Goal: Transaction & Acquisition: Purchase product/service

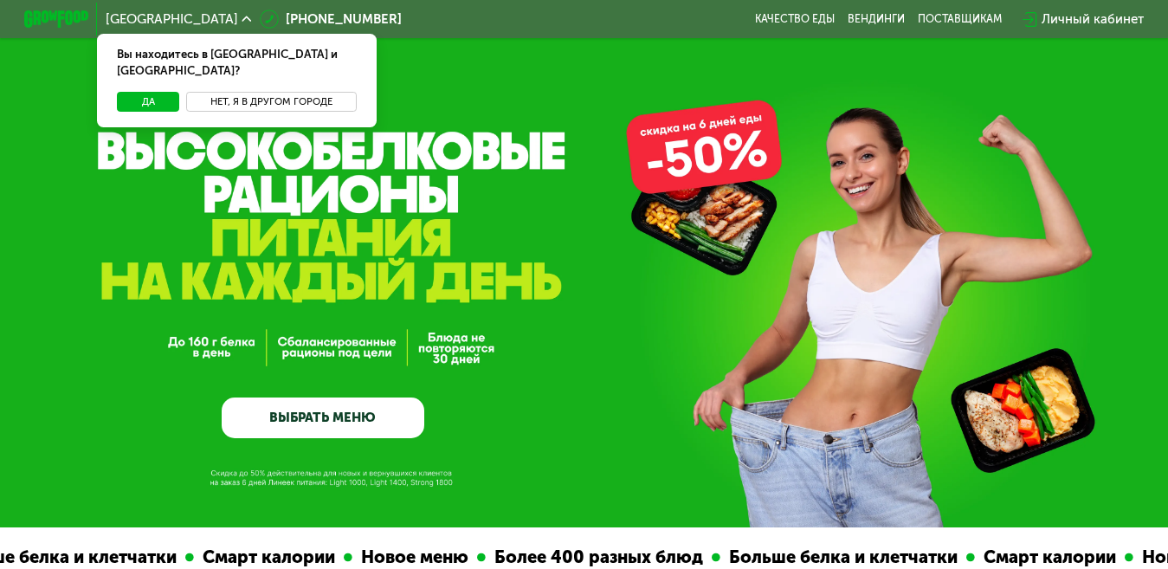
click at [242, 92] on button "Нет, я в другом городе" at bounding box center [271, 102] width 171 height 20
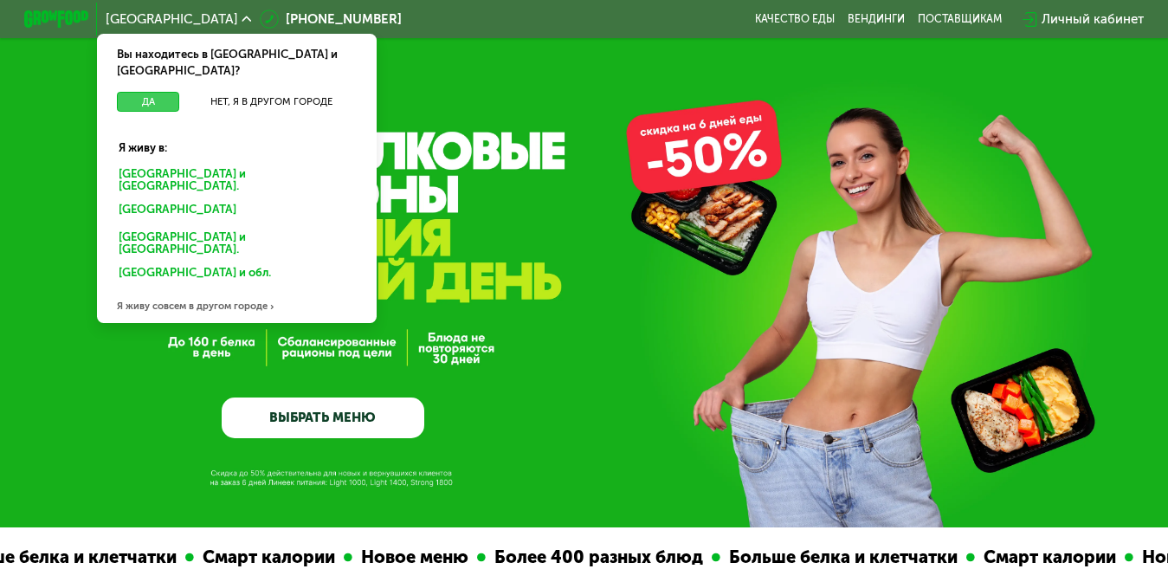
click at [127, 92] on button "Да" at bounding box center [148, 102] width 62 height 20
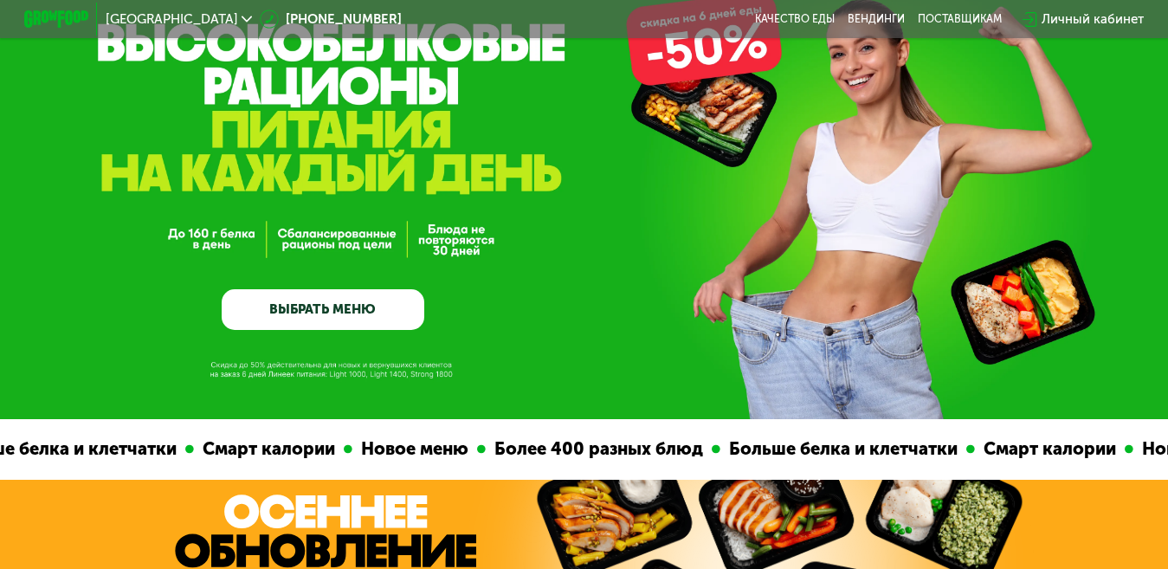
scroll to position [346, 0]
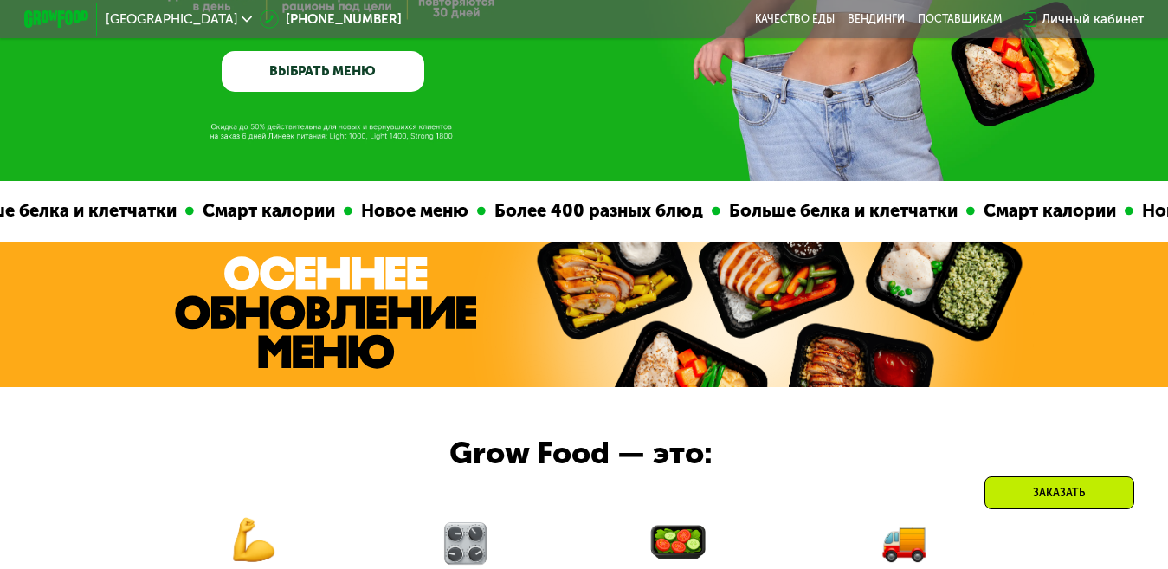
click at [304, 75] on link "ВЫБРАТЬ МЕНЮ" at bounding box center [323, 71] width 202 height 41
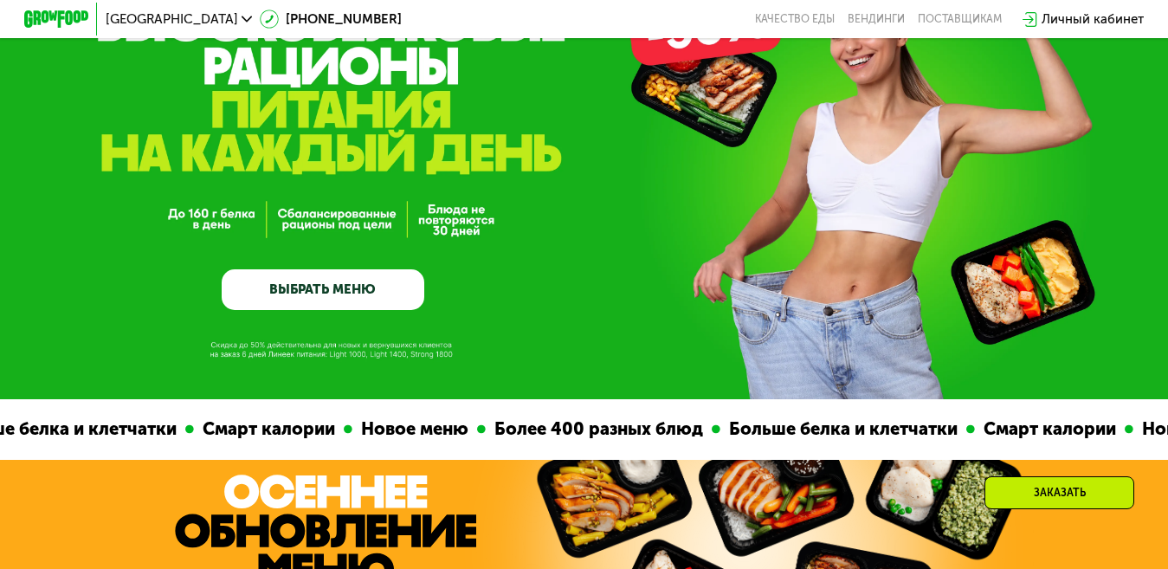
scroll to position [87, 0]
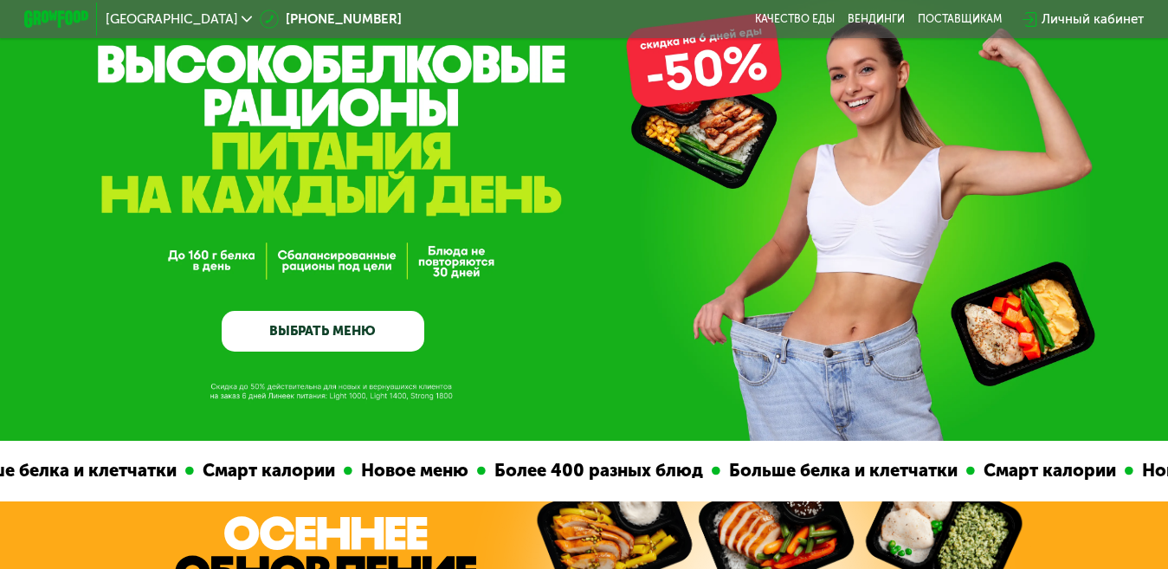
click at [332, 325] on link "ВЫБРАТЬ МЕНЮ" at bounding box center [323, 331] width 202 height 41
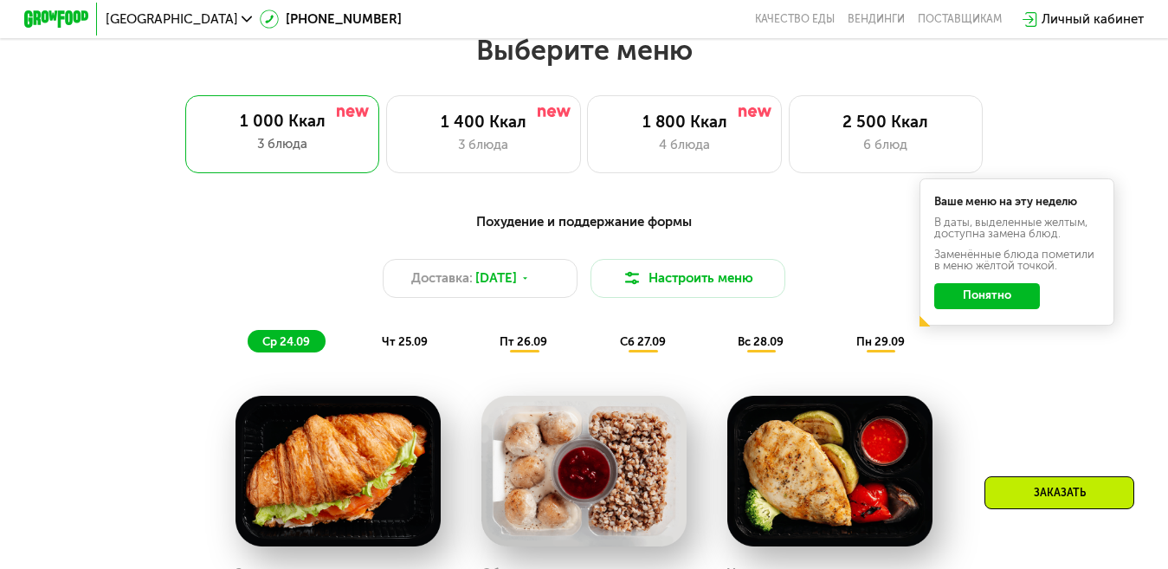
scroll to position [1039, 0]
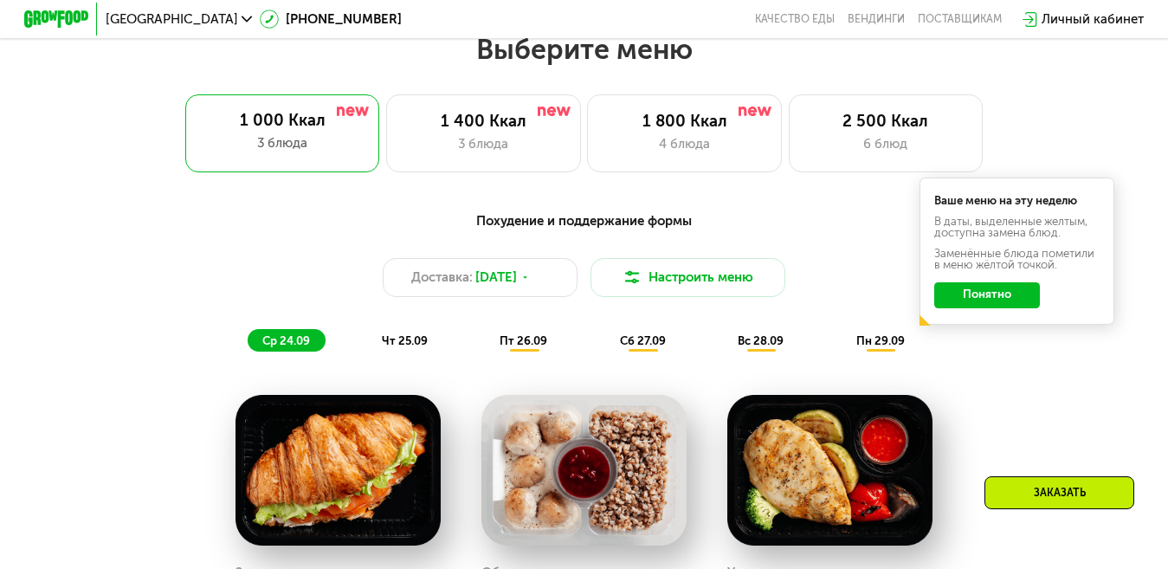
click at [391, 346] on span "чт 25.09" at bounding box center [405, 340] width 46 height 13
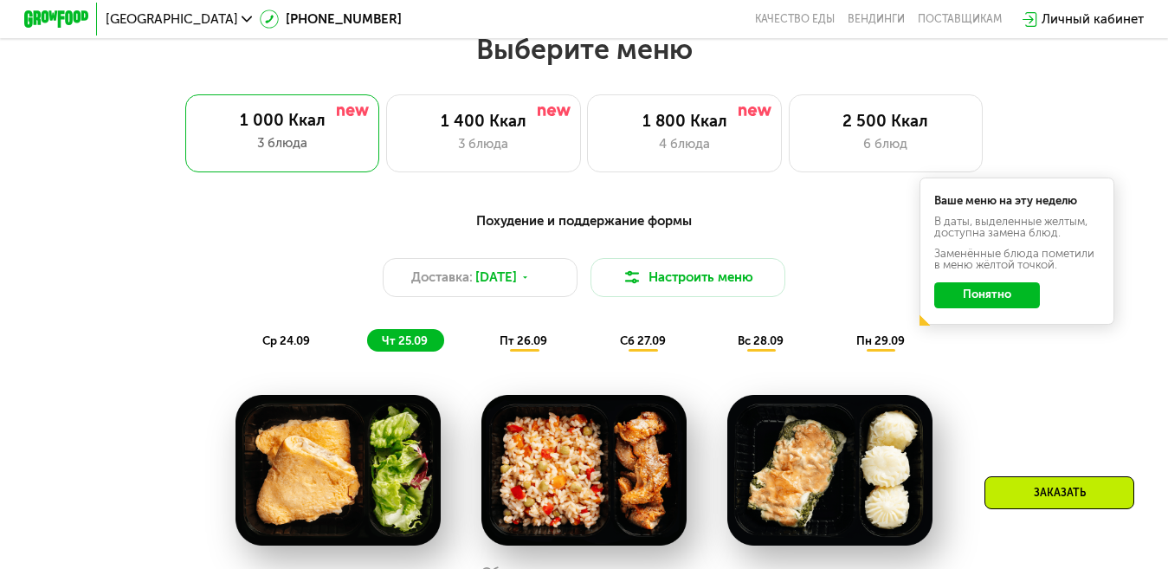
scroll to position [1126, 0]
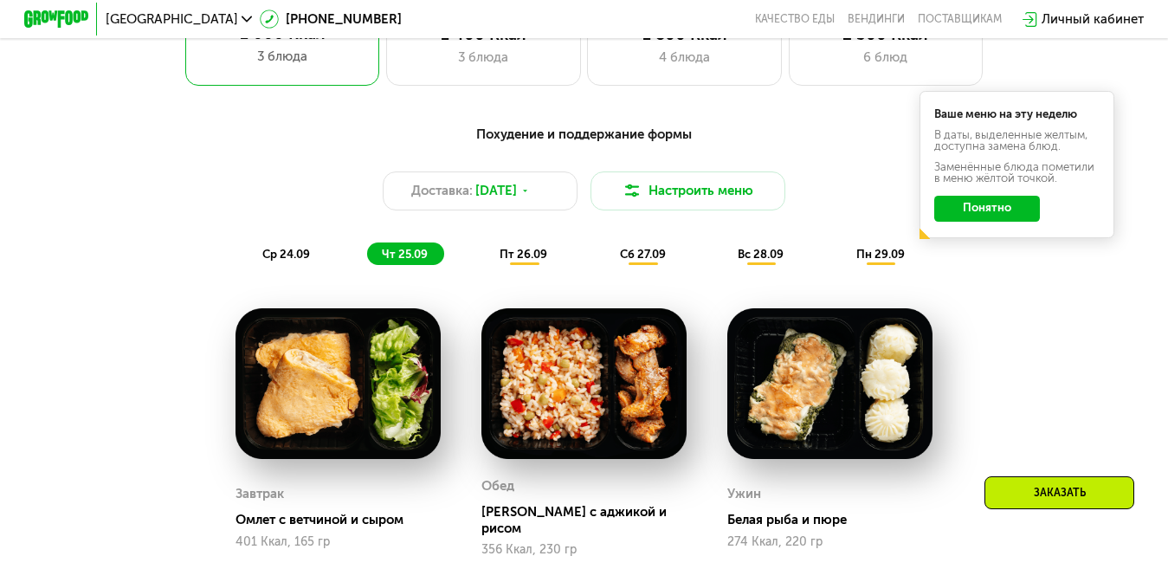
click at [531, 261] on span "пт 26.09" at bounding box center [524, 254] width 48 height 13
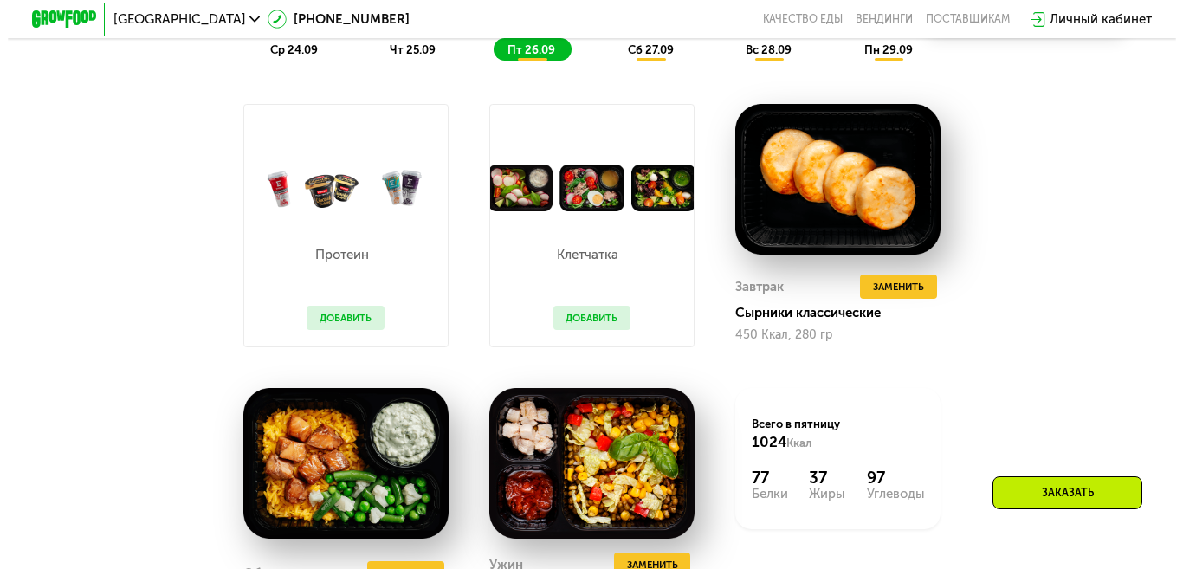
scroll to position [1039, 0]
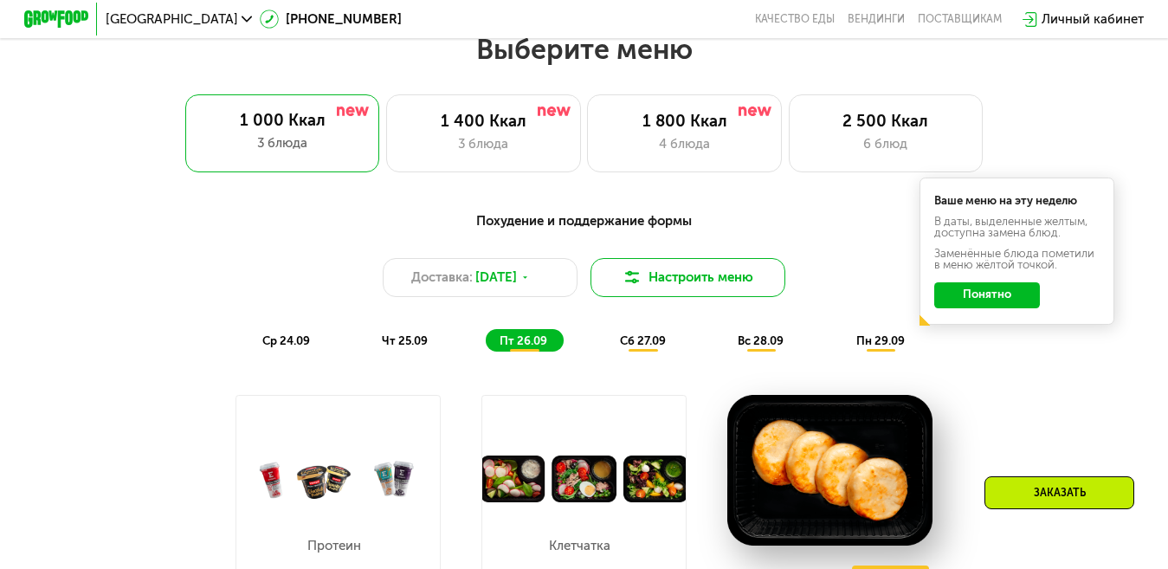
click at [635, 287] on img at bounding box center [632, 277] width 19 height 19
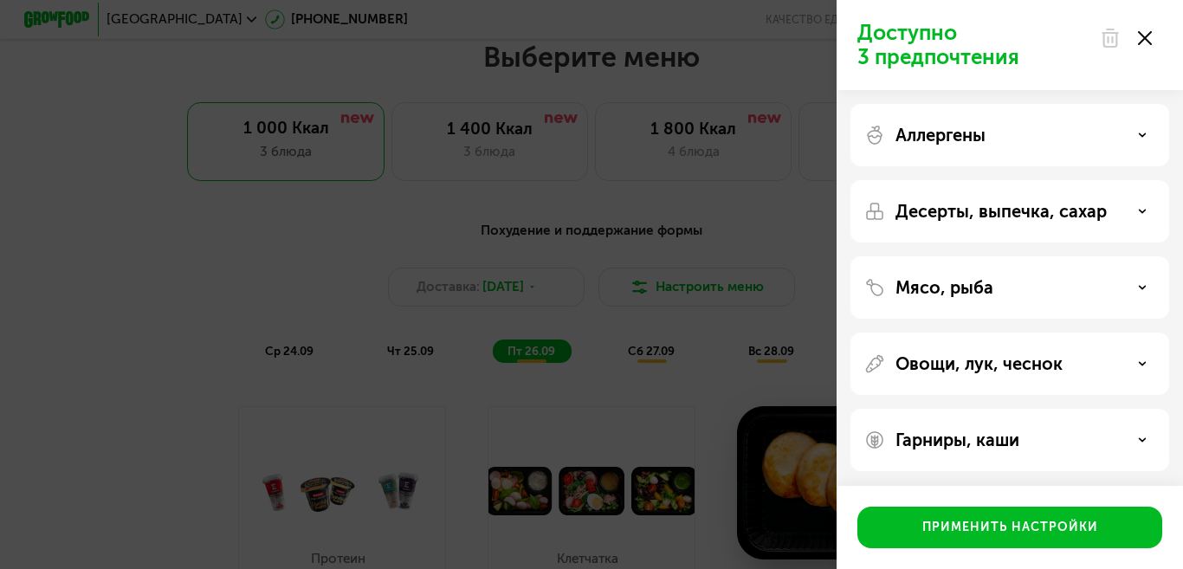
click at [1141, 133] on icon at bounding box center [1142, 135] width 9 height 9
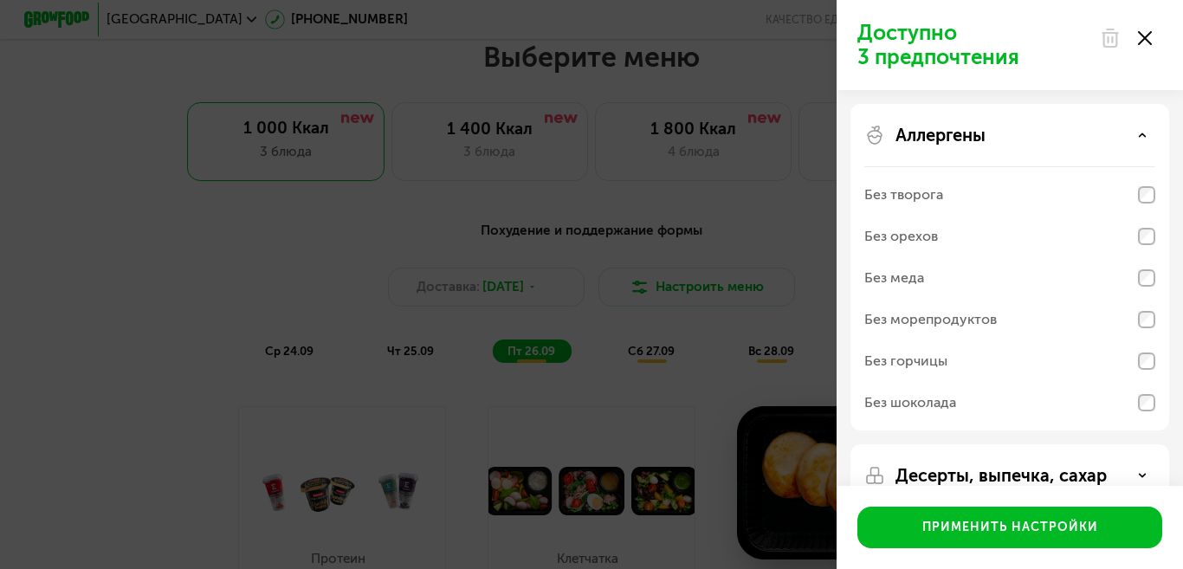
click at [1141, 135] on use at bounding box center [1143, 134] width 6 height 3
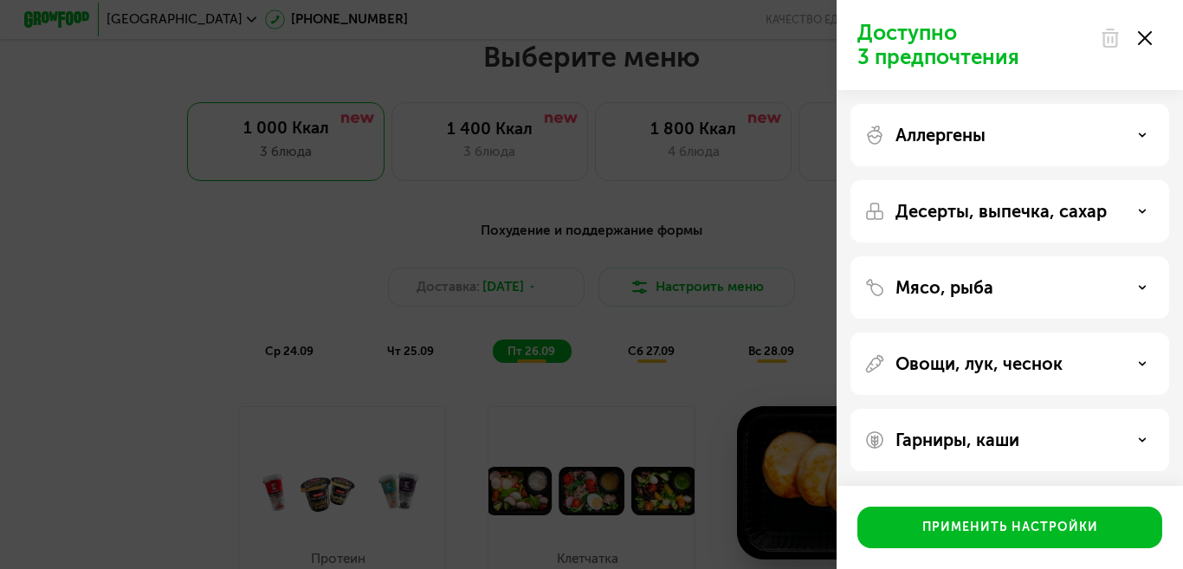
click at [1138, 126] on div "Аллергены" at bounding box center [1009, 135] width 291 height 21
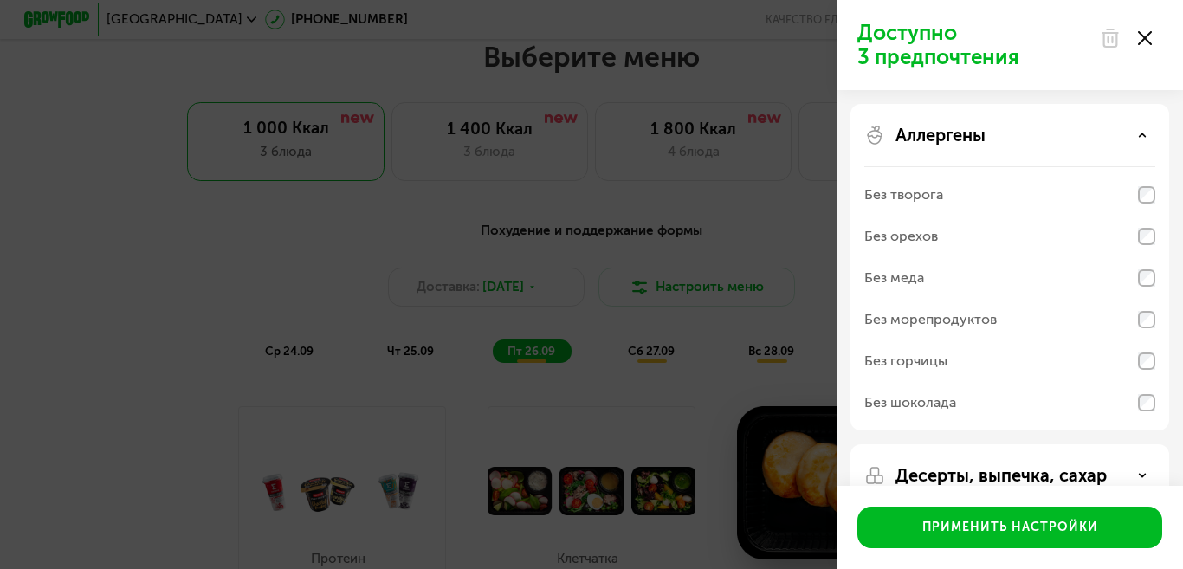
click at [1141, 128] on div "Аллергены" at bounding box center [1009, 135] width 291 height 21
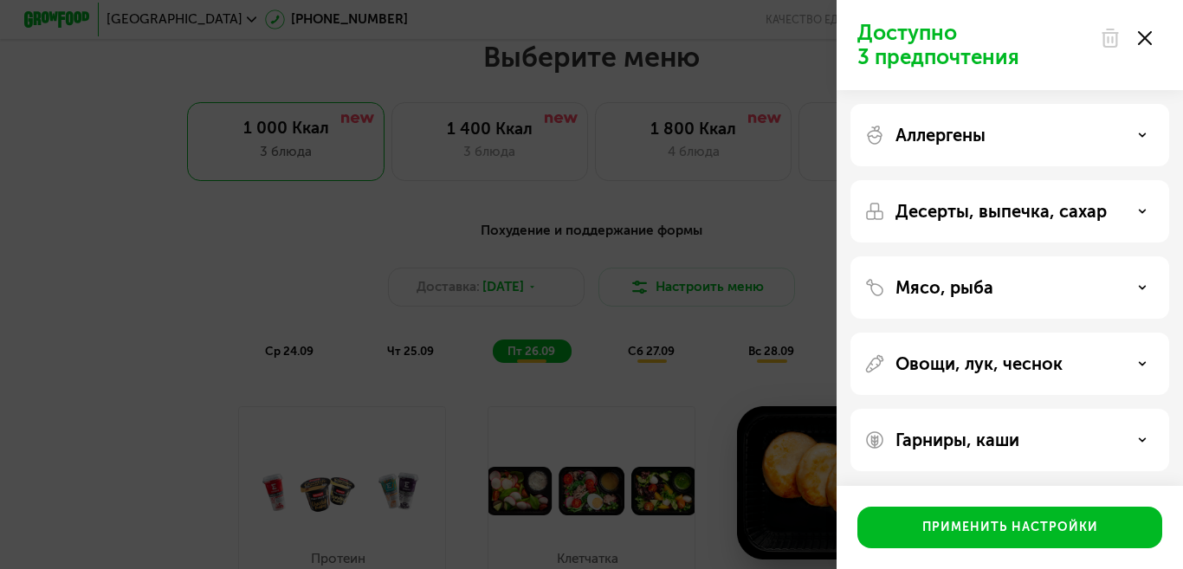
click at [1142, 439] on use at bounding box center [1143, 439] width 6 height 3
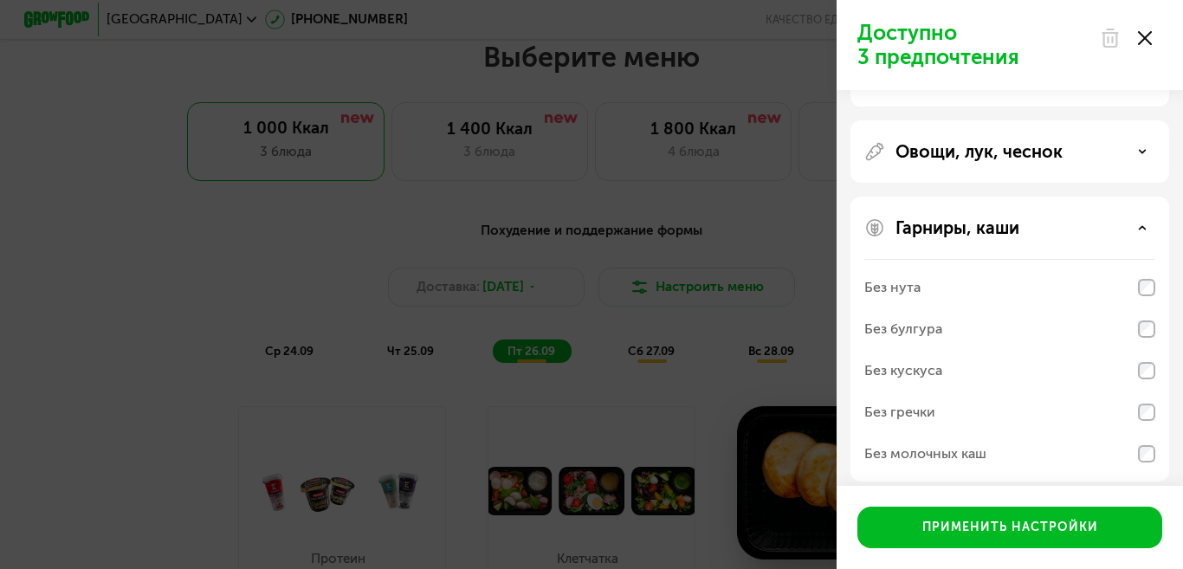
scroll to position [225, 0]
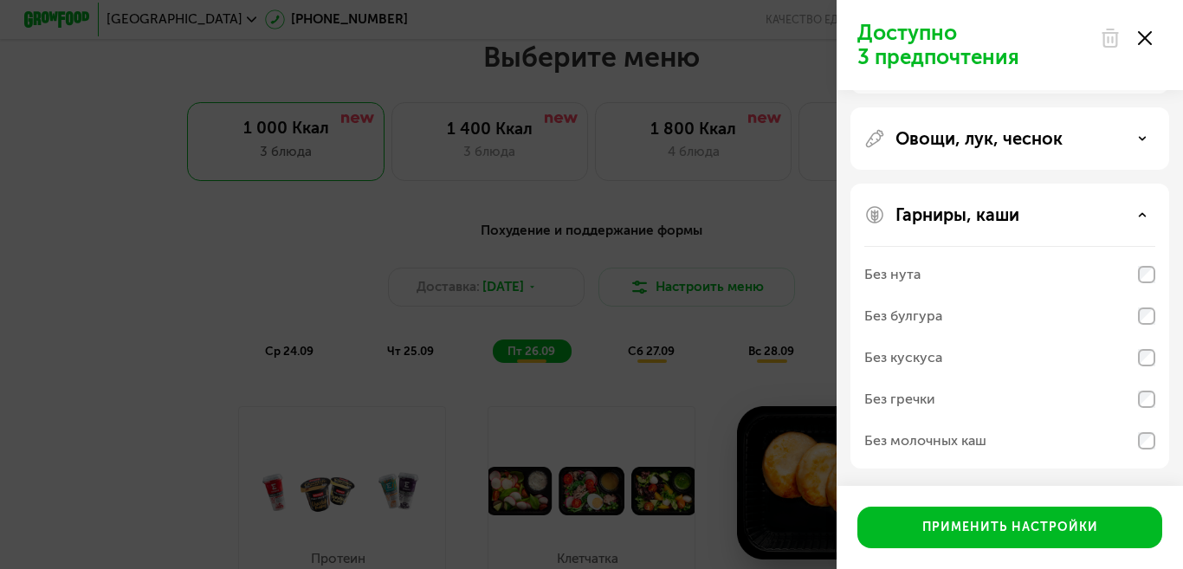
click at [1143, 213] on icon at bounding box center [1142, 214] width 9 height 9
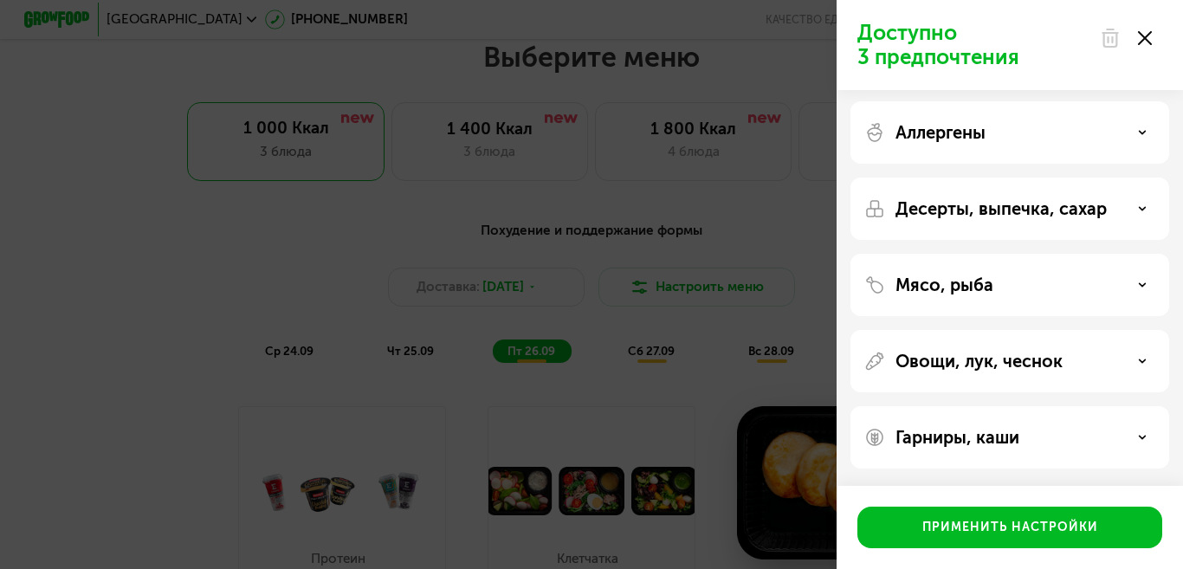
scroll to position [3, 0]
click at [1079, 352] on div "Овощи, лук, чеснок" at bounding box center [1009, 361] width 291 height 21
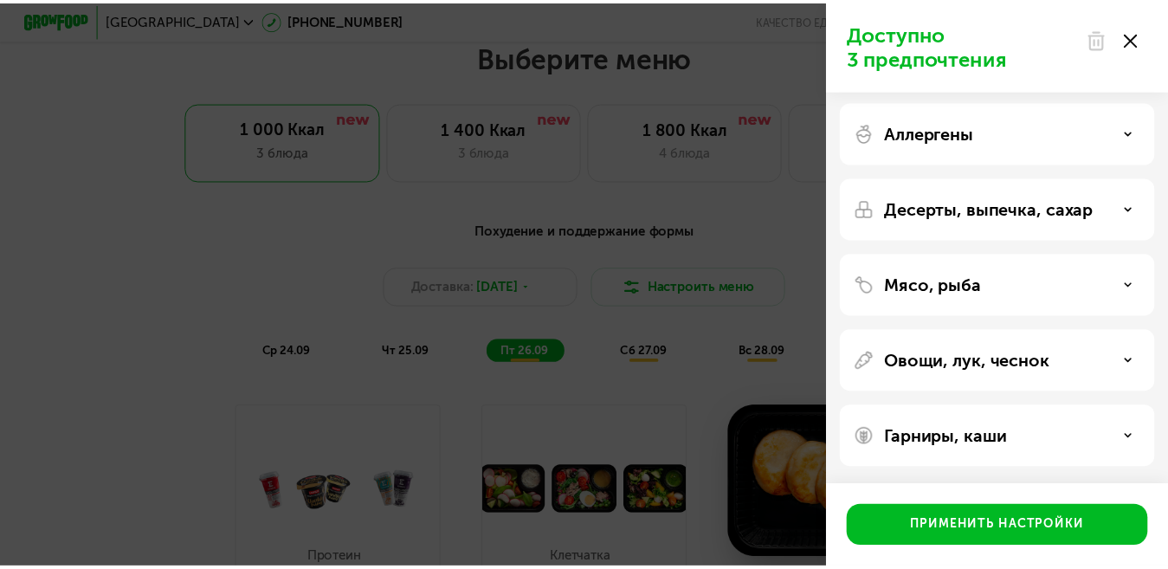
scroll to position [225, 0]
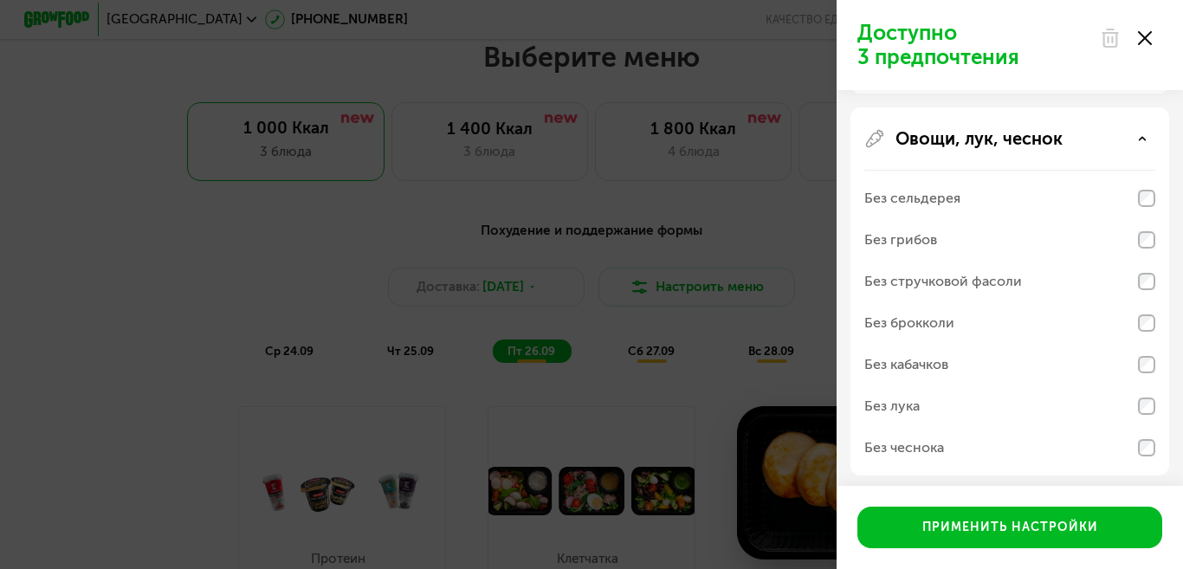
click at [1147, 38] on icon at bounding box center [1145, 38] width 14 height 14
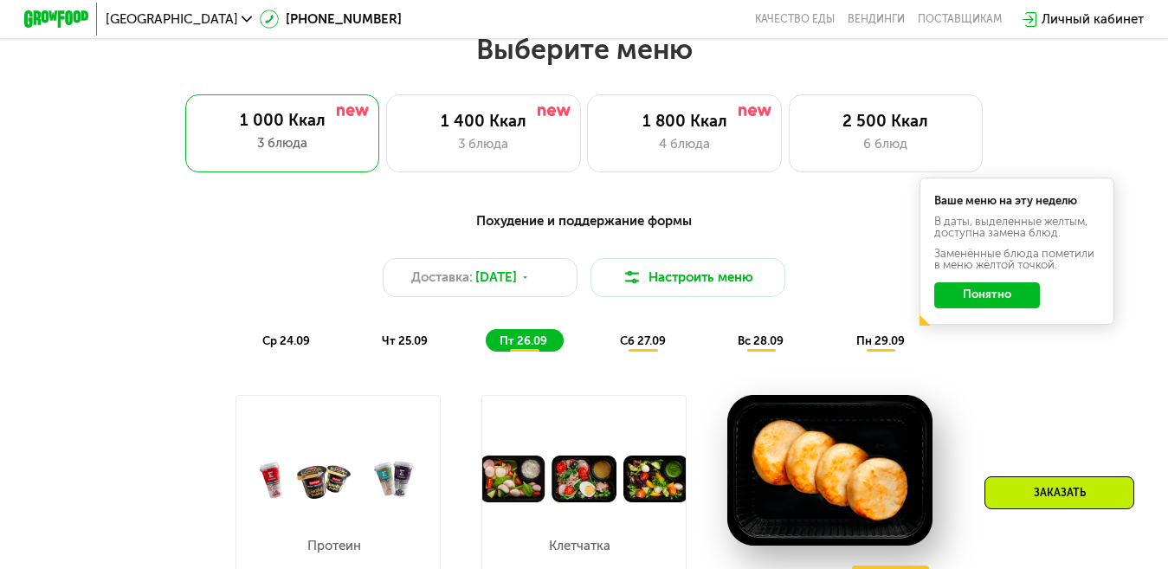
click at [197, 243] on div "Похудение и поддержание формы Доставка: [DATE] Настроить меню ср 24.09 чт 25.09…" at bounding box center [584, 281] width 960 height 140
click at [544, 281] on div "Доставка: [DATE]" at bounding box center [480, 277] width 195 height 39
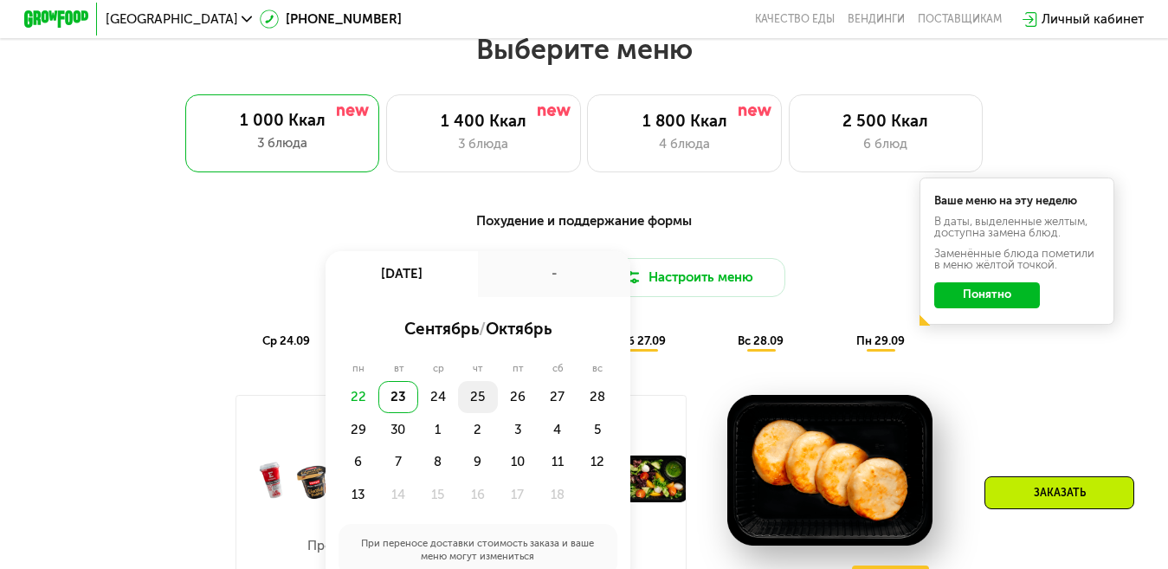
click at [470, 406] on div "25" at bounding box center [478, 397] width 40 height 32
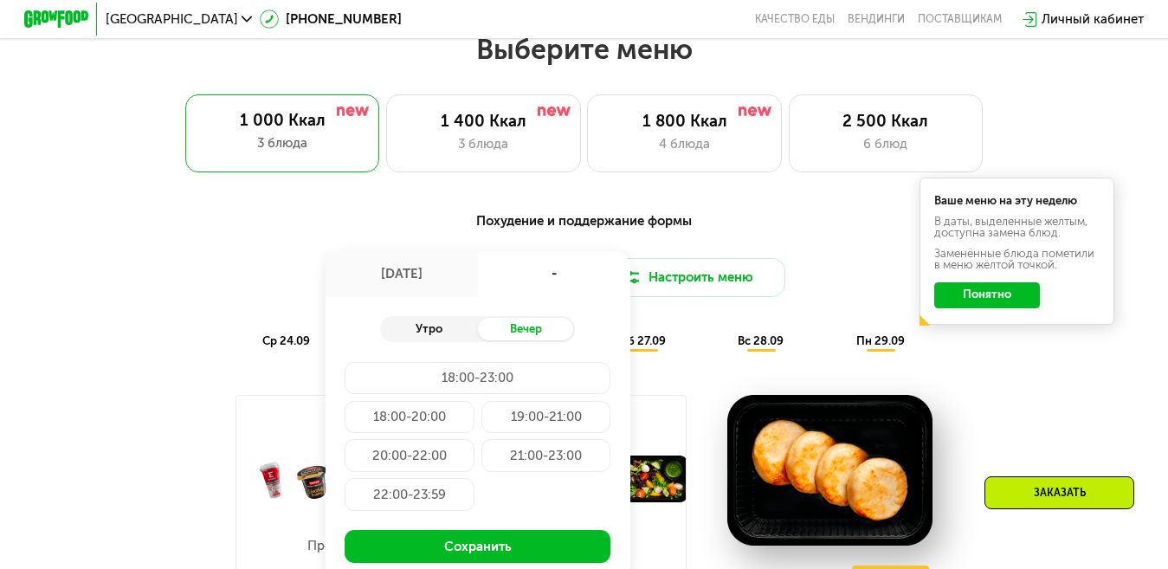
click at [423, 340] on div "Утро" at bounding box center [428, 329] width 97 height 23
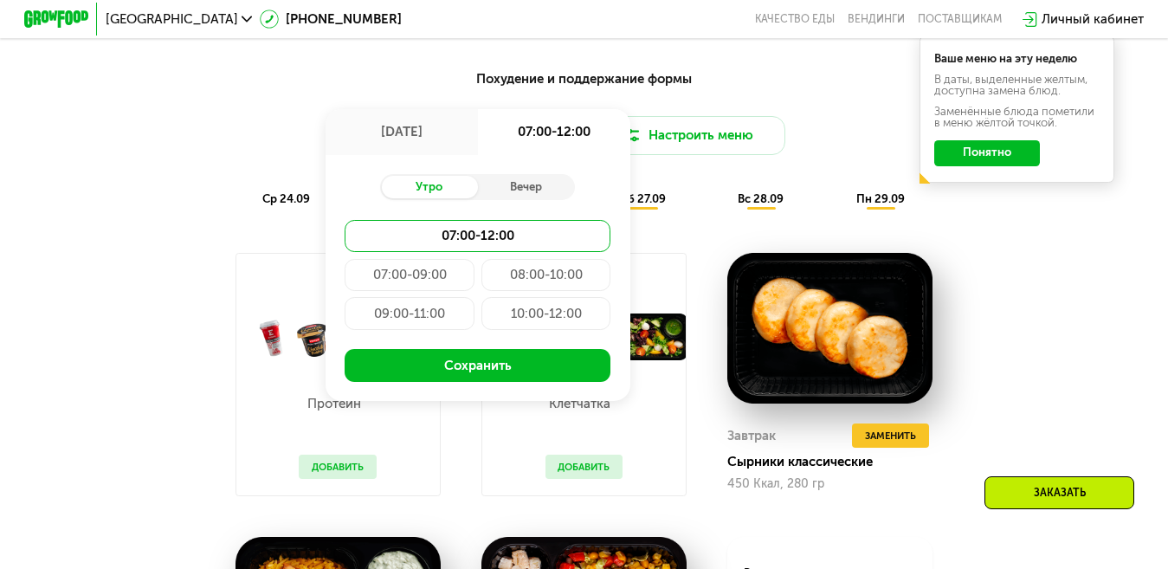
scroll to position [1212, 0]
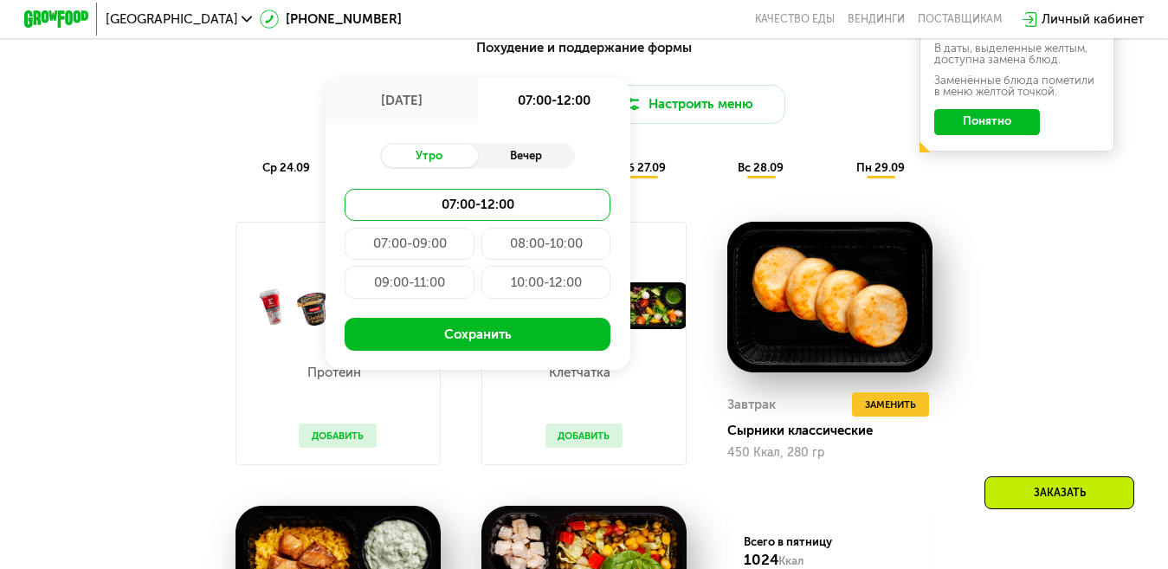
click at [533, 157] on div "Вечер" at bounding box center [526, 156] width 97 height 23
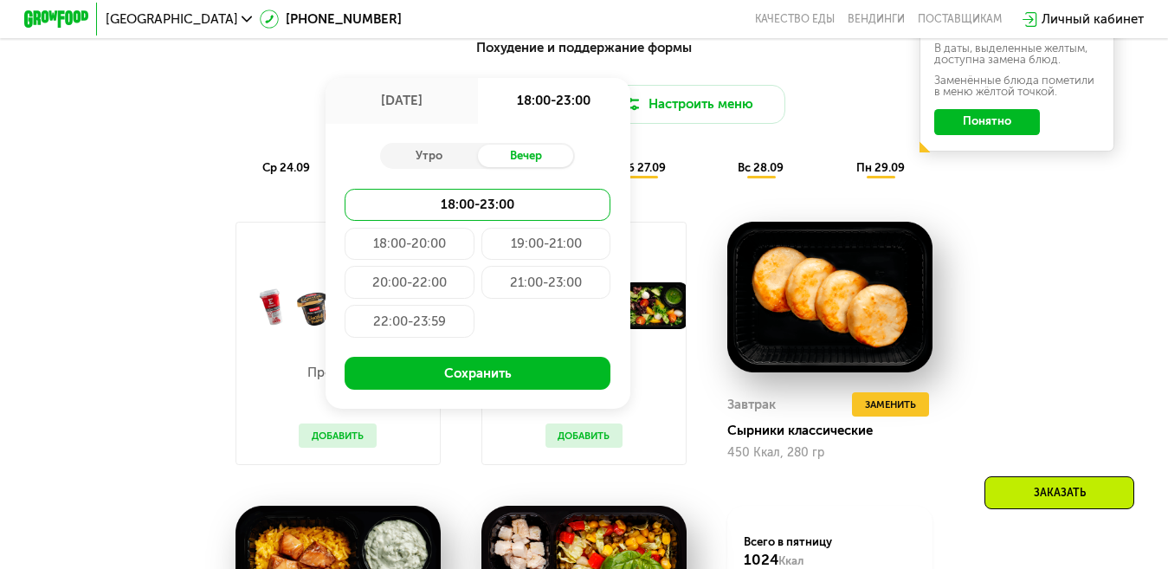
click at [88, 208] on div "Похудение и поддержание формы Доставка: [DATE] сен, чт 18:00-23:00 Утро Вечер 1…" at bounding box center [583, 425] width 999 height 793
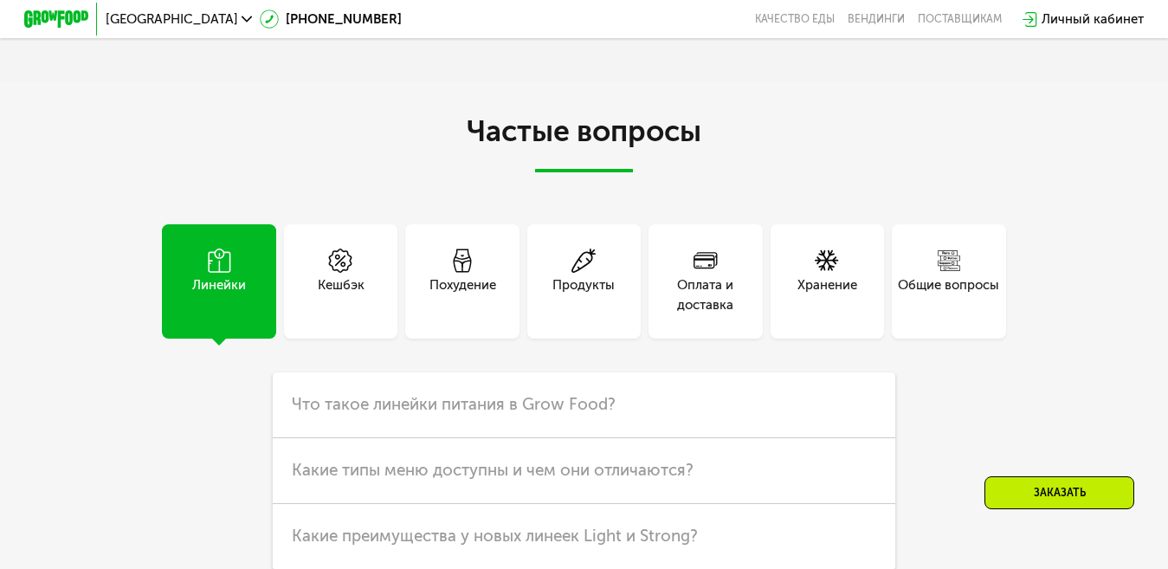
scroll to position [4293, 0]
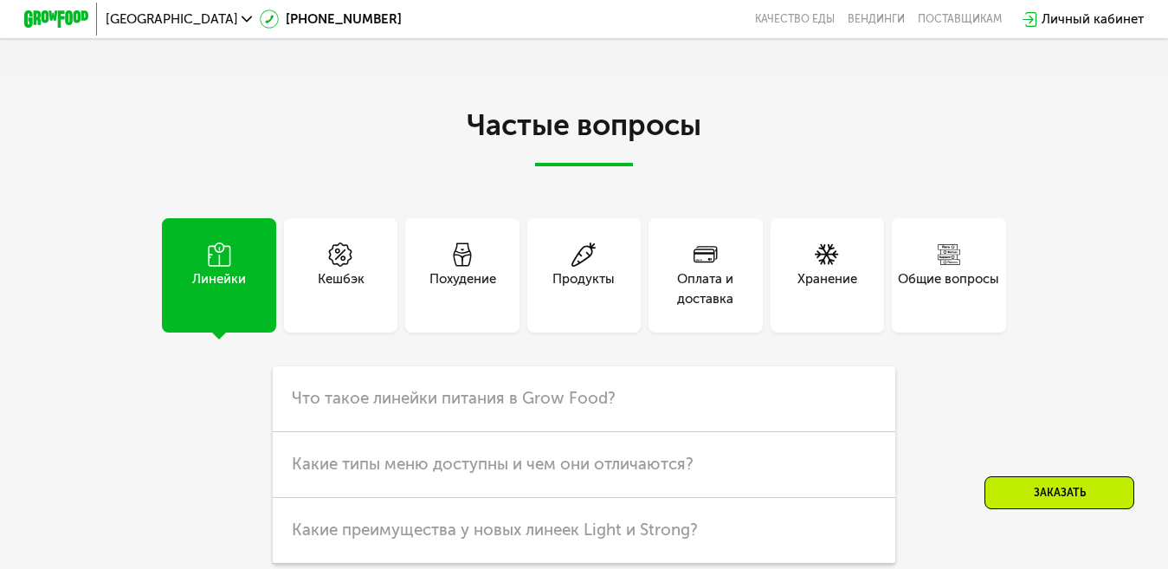
click at [812, 308] on div "Хранение" at bounding box center [828, 288] width 60 height 39
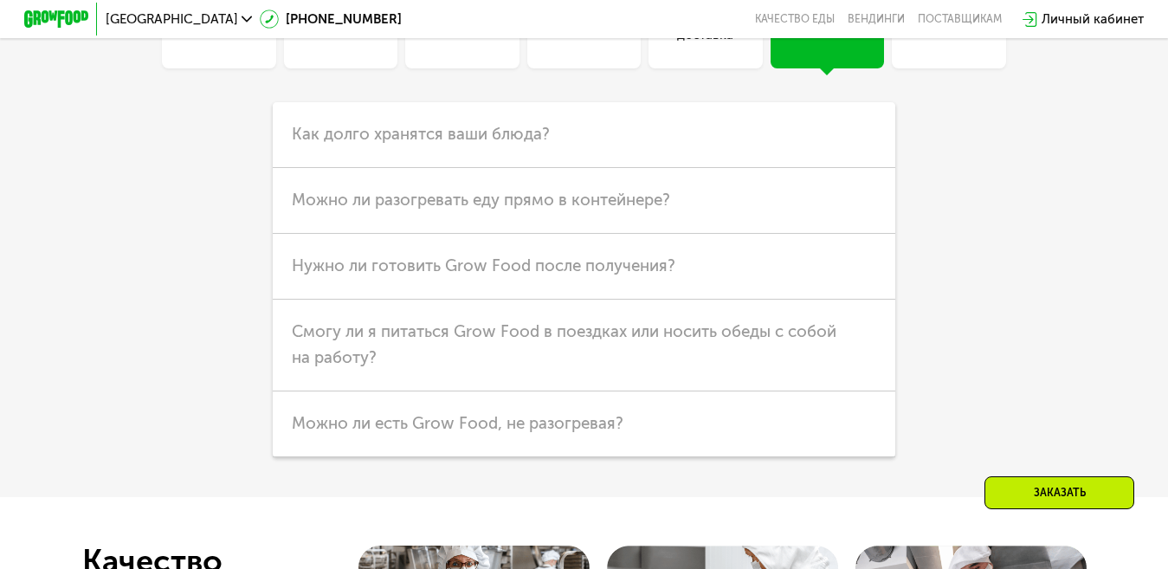
scroll to position [4553, 0]
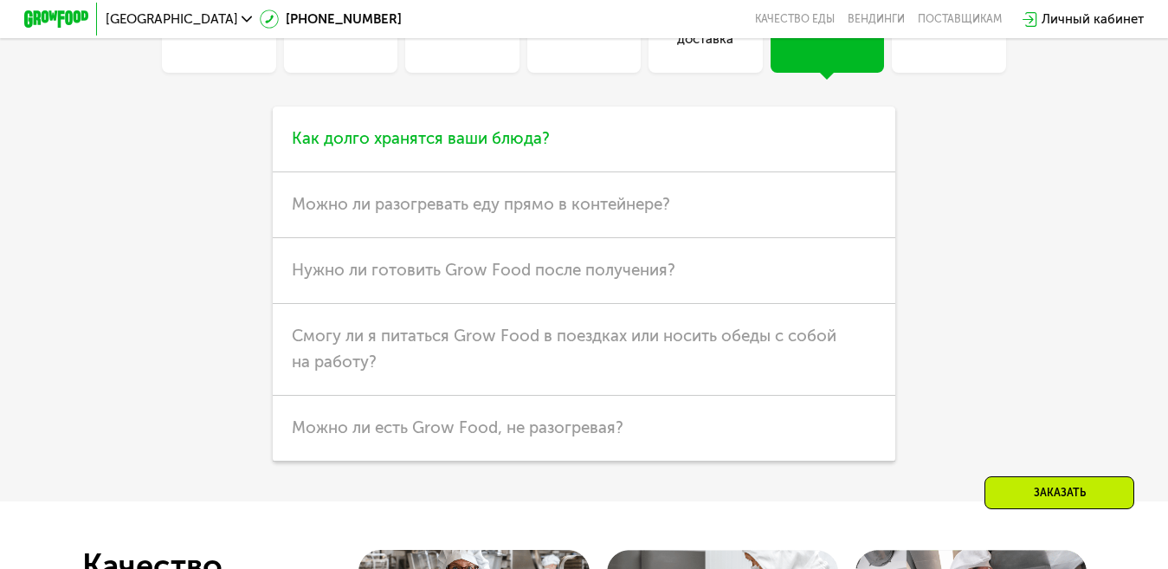
click at [604, 171] on h3 "Как долго хранятся ваши блюда?" at bounding box center [584, 140] width 623 height 66
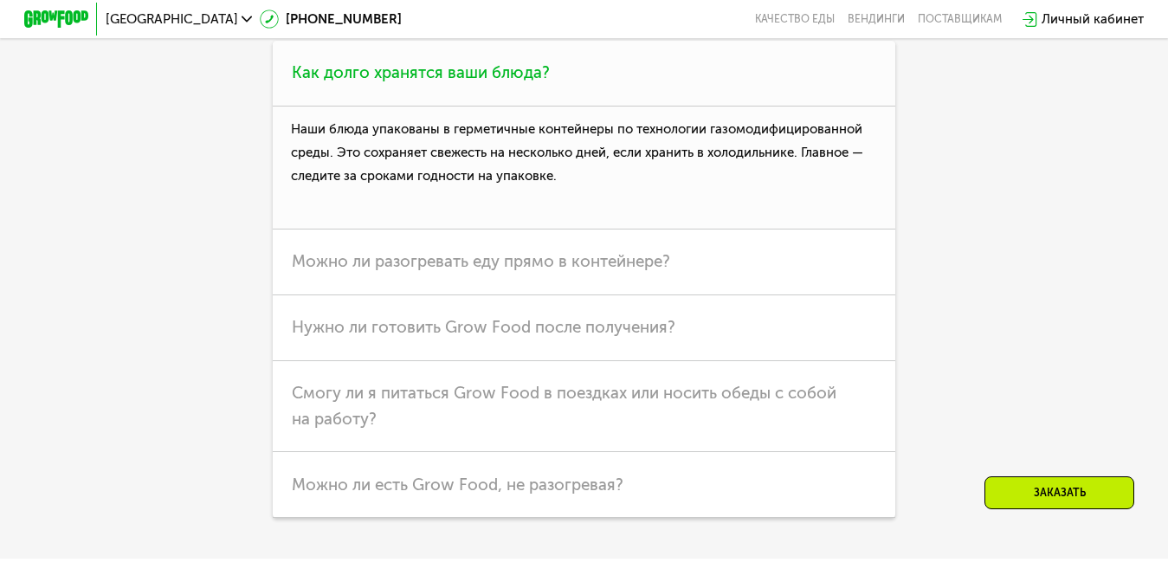
scroll to position [4639, 0]
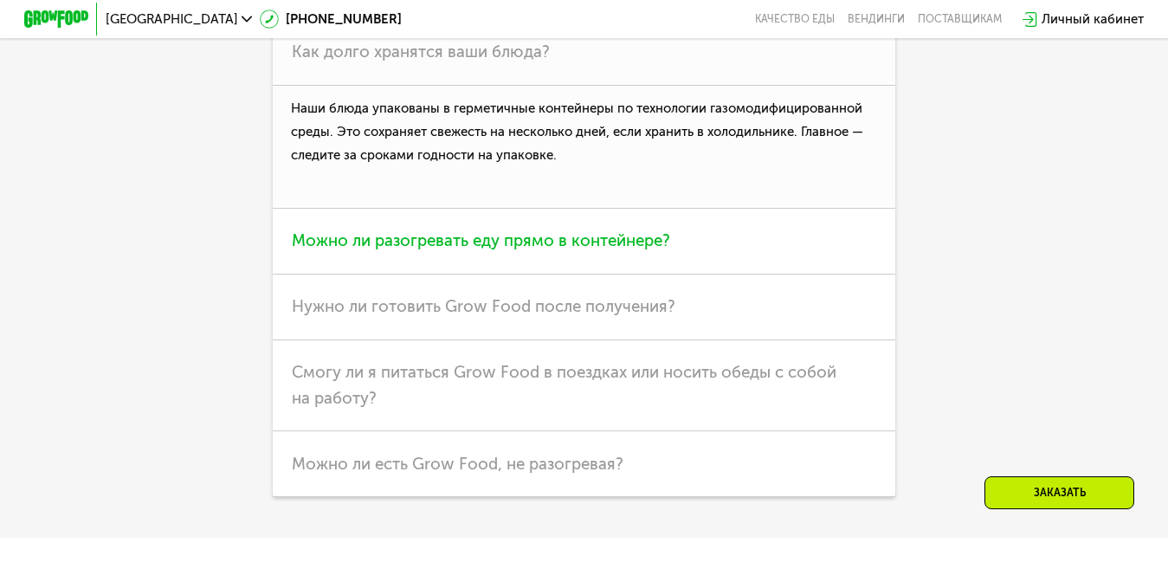
click at [829, 275] on h3 "Можно ли разогревать еду прямо в контейнере?" at bounding box center [584, 242] width 623 height 66
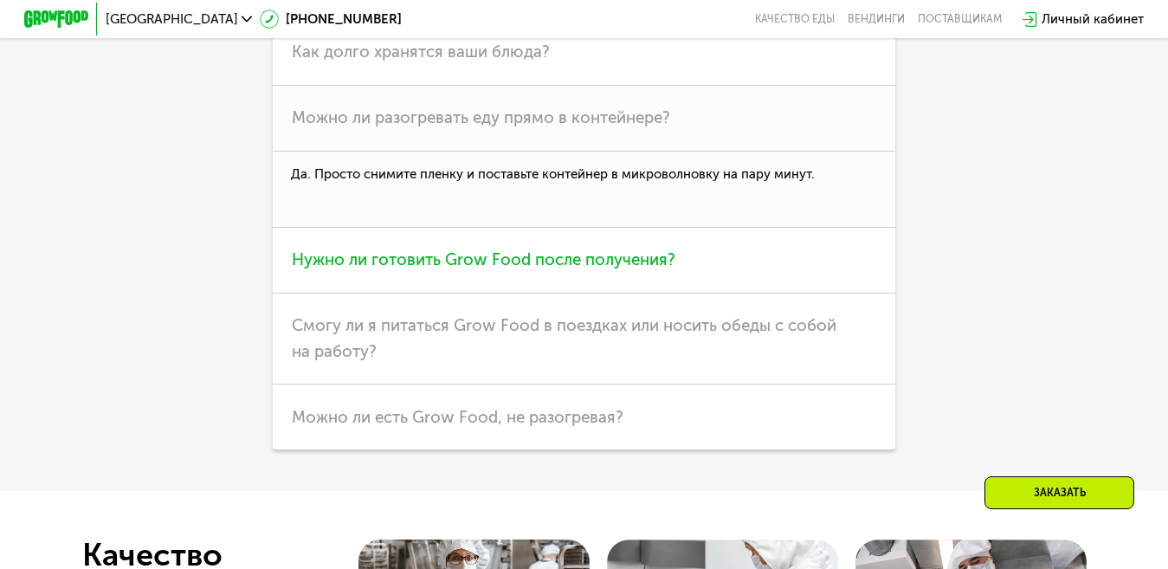
click at [720, 288] on h3 "Нужно ли готовить Grow Food после получения?" at bounding box center [584, 261] width 623 height 66
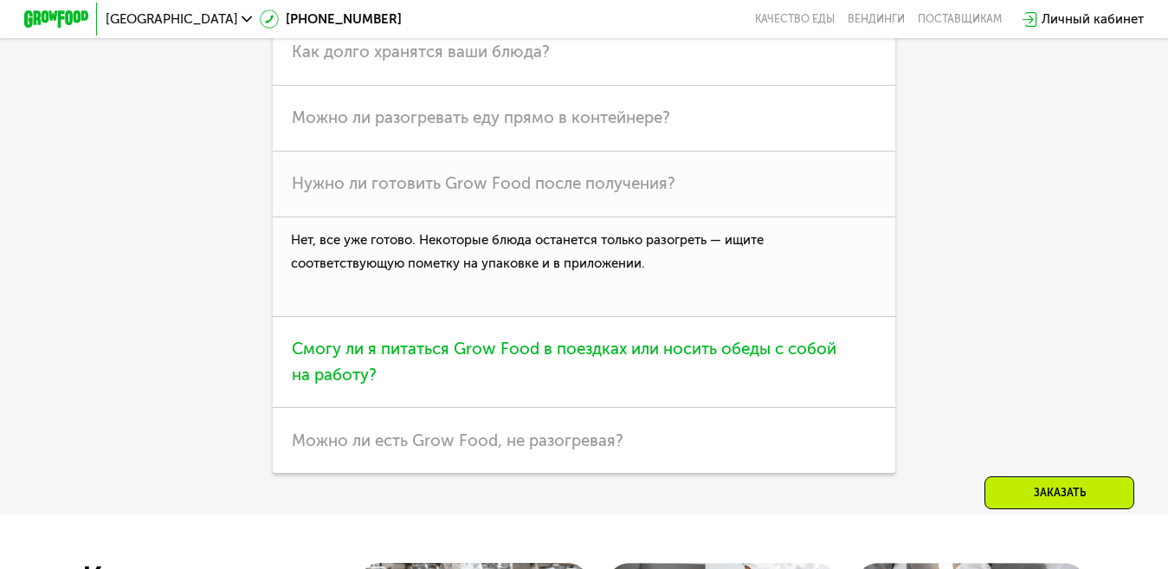
click at [452, 400] on h3 "Смогу ли я питаться Grow Food в поездках или носить обеды с собой на работу?" at bounding box center [584, 363] width 623 height 92
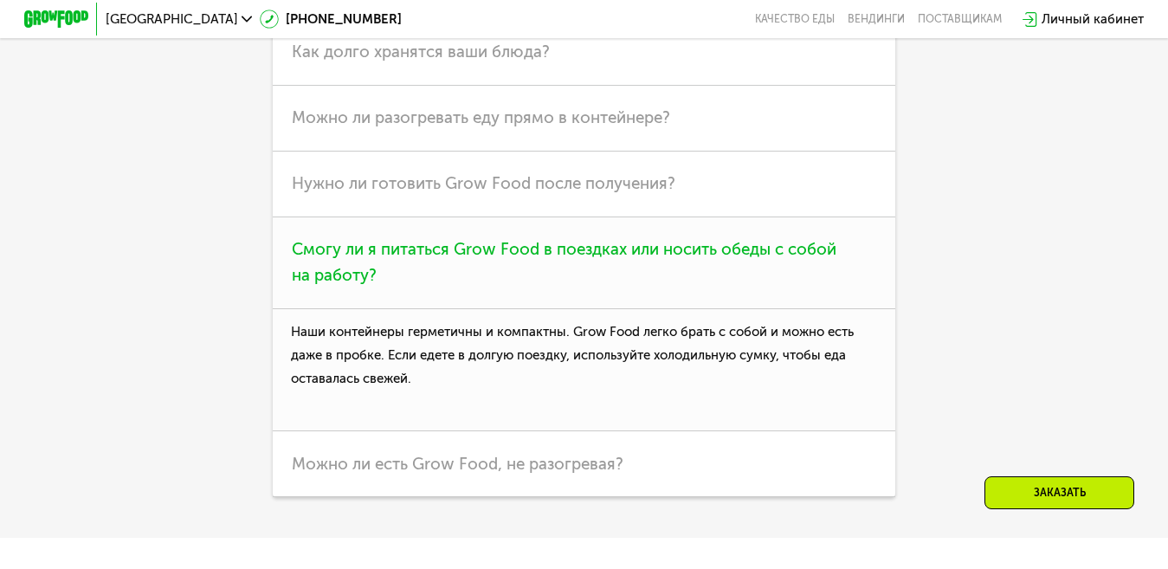
scroll to position [4206, 0]
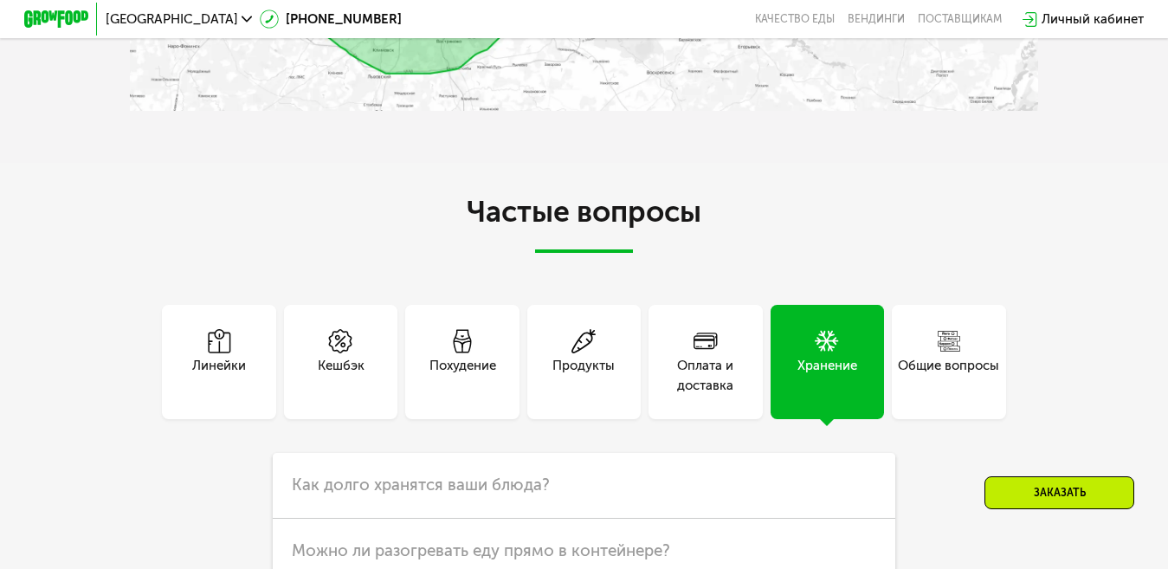
click at [242, 379] on div "Линейки" at bounding box center [219, 375] width 54 height 39
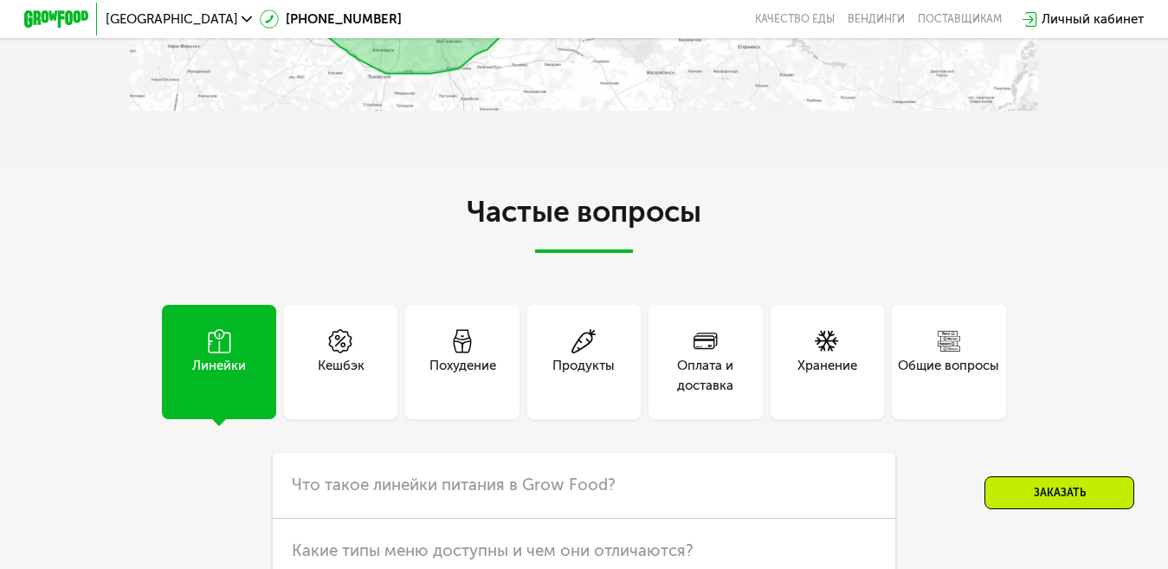
scroll to position [4466, 0]
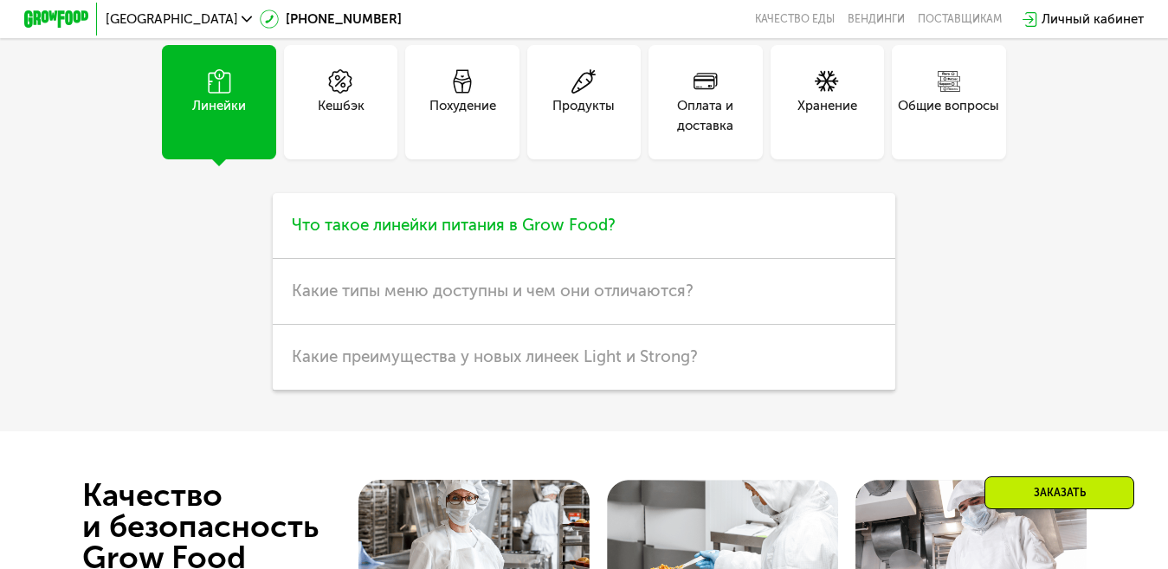
click at [553, 235] on span "Что такое линейки питания в Grow Food?" at bounding box center [454, 225] width 324 height 20
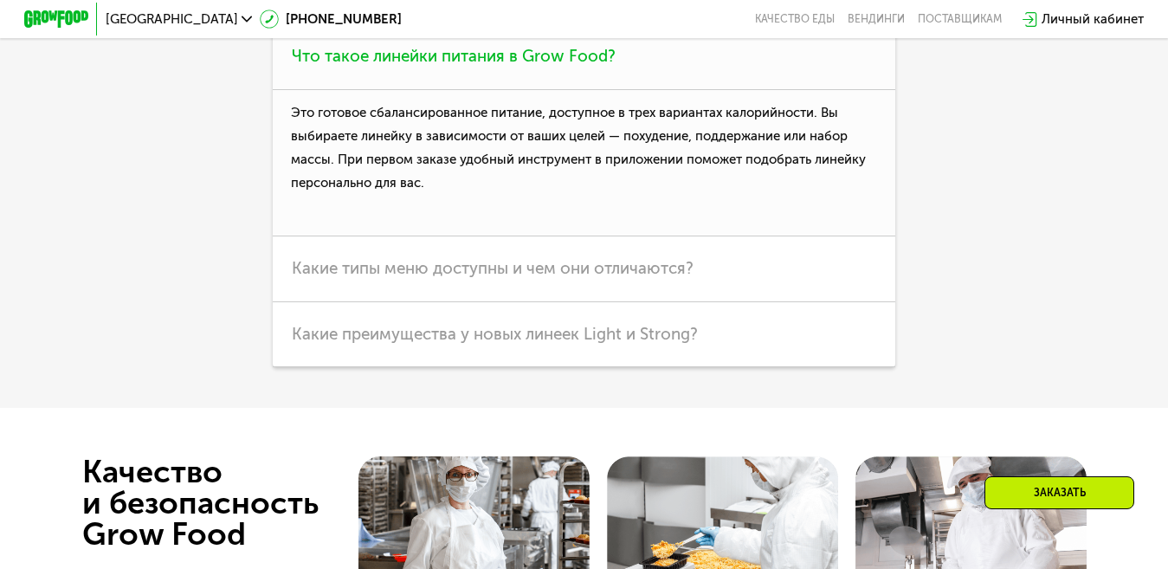
scroll to position [4639, 0]
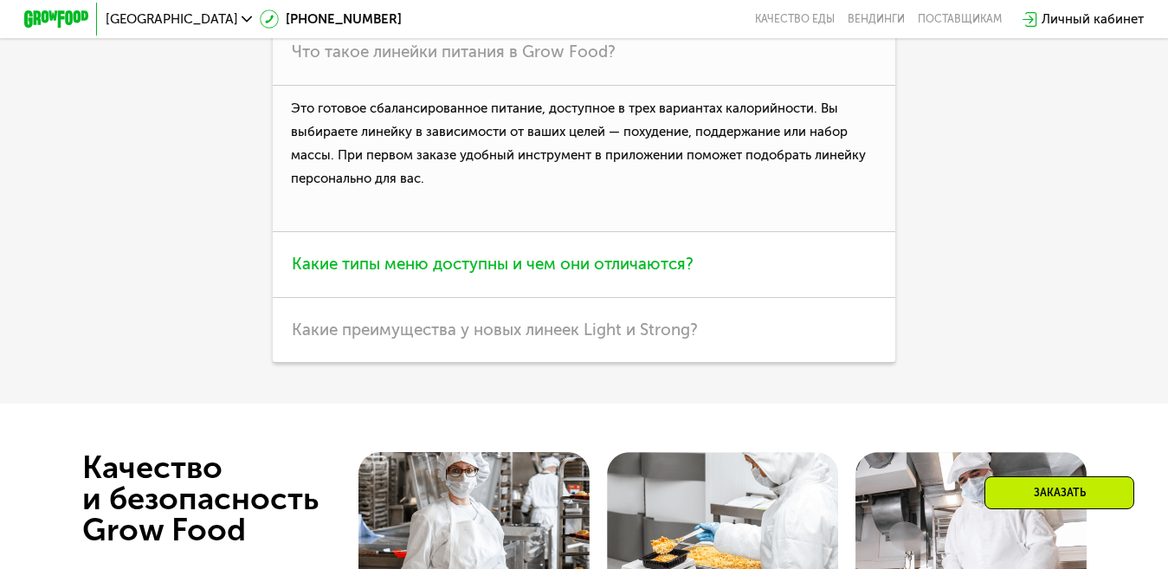
click at [740, 298] on h3 "Какие типы меню доступны и чем они отличаются?" at bounding box center [584, 265] width 623 height 66
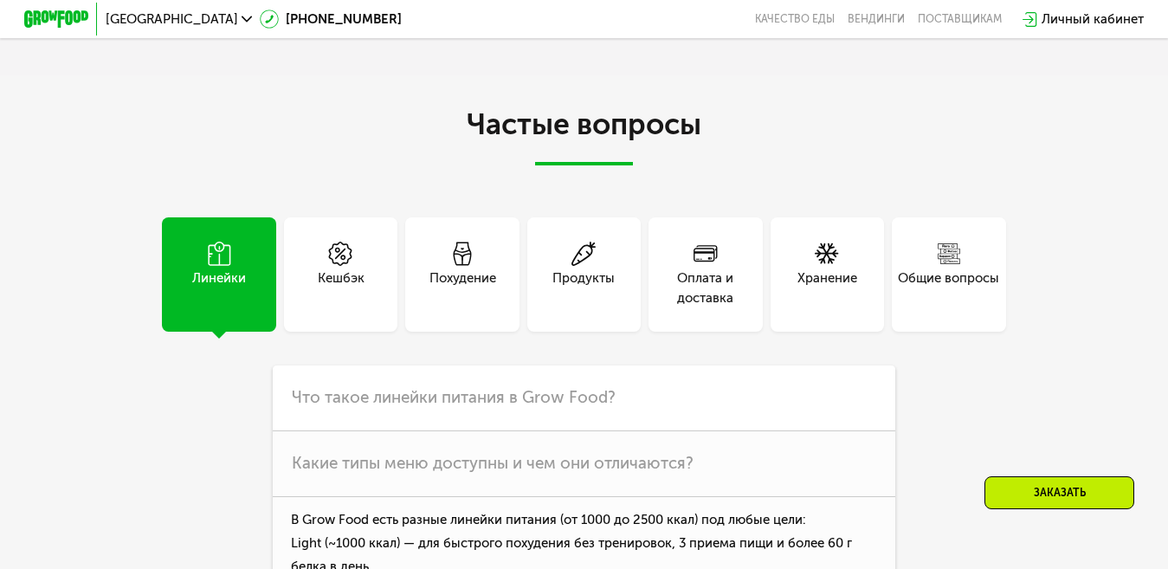
scroll to position [4293, 0]
click at [591, 290] on div "Продукты" at bounding box center [584, 288] width 62 height 39
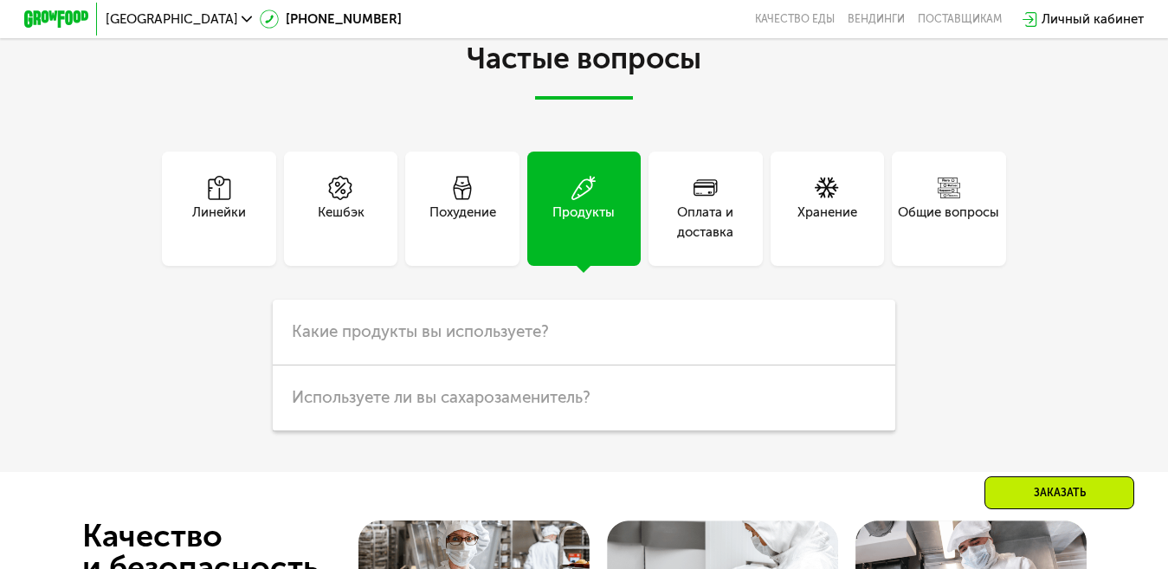
scroll to position [4379, 0]
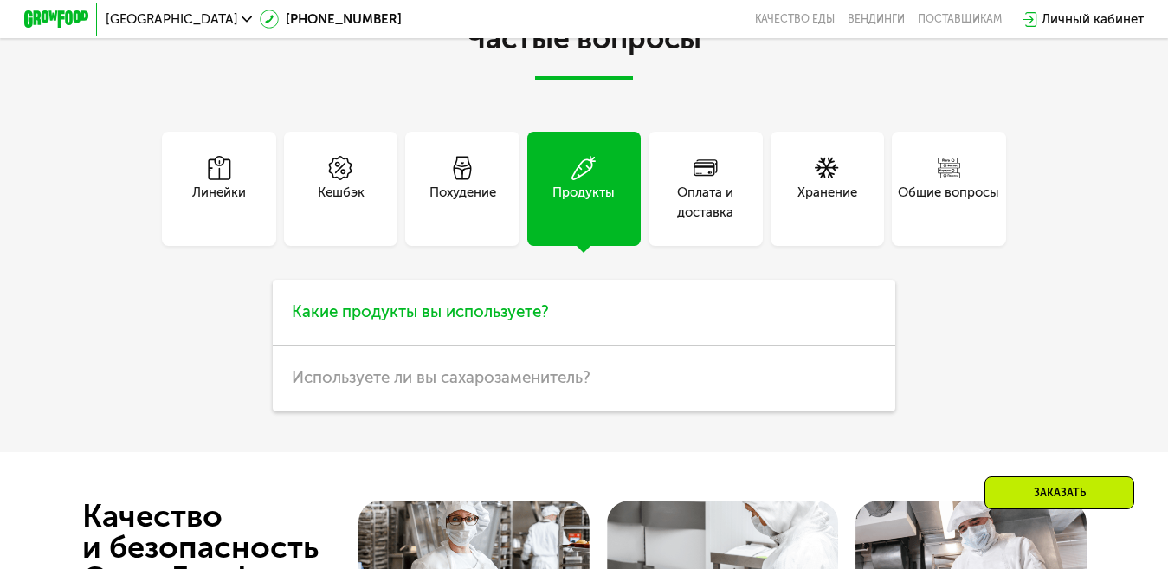
click at [331, 321] on span "Какие продукты вы используете?" at bounding box center [420, 311] width 257 height 20
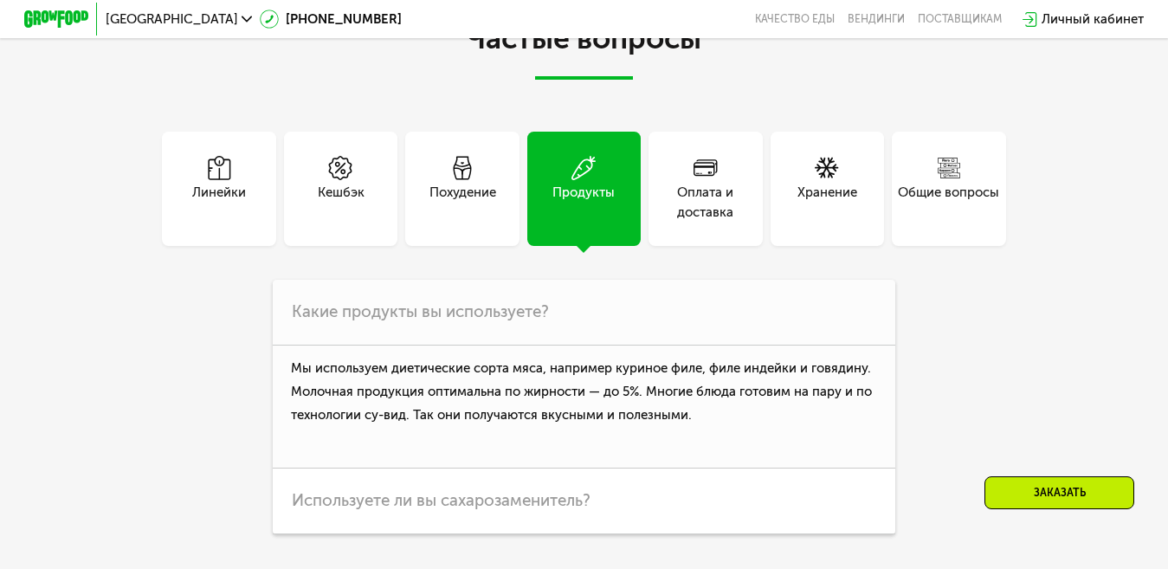
click at [461, 222] on div "Похудение" at bounding box center [463, 202] width 67 height 39
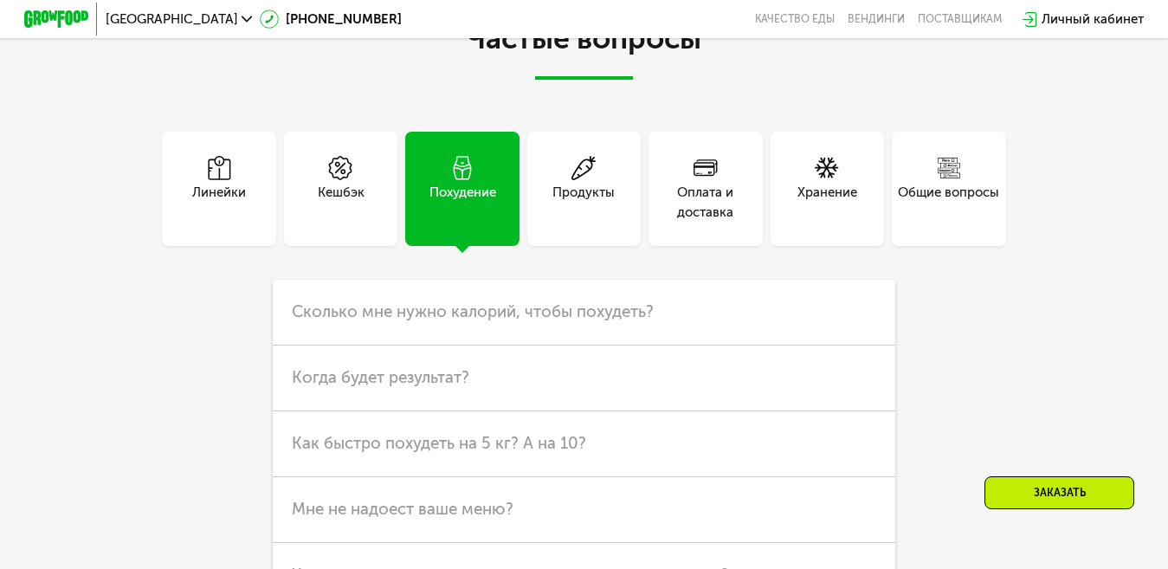
click at [326, 222] on div "Кешбэк" at bounding box center [341, 202] width 47 height 39
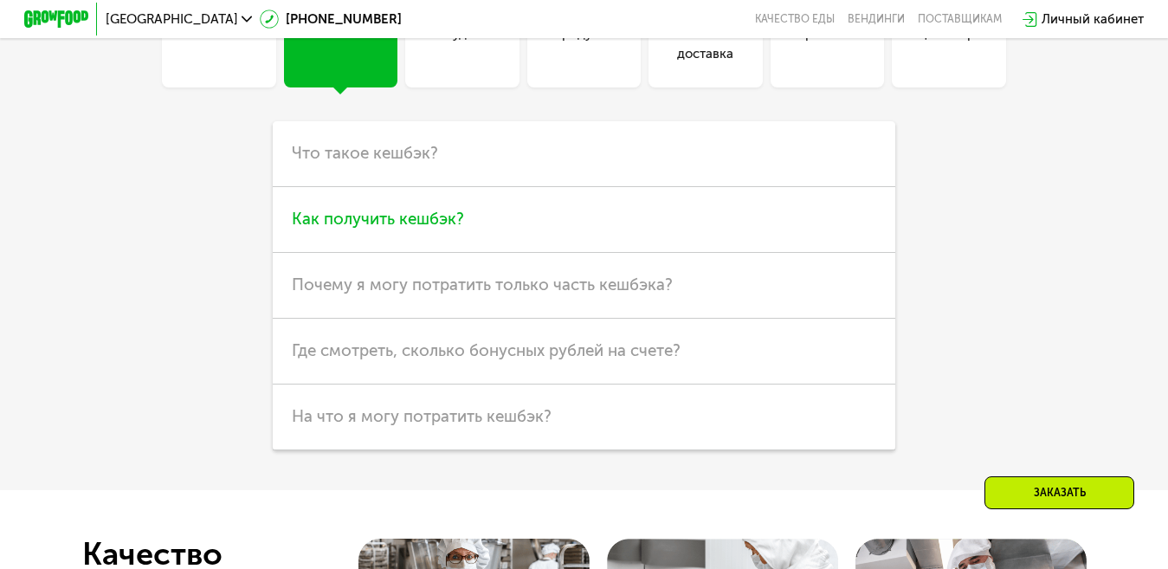
scroll to position [4553, 0]
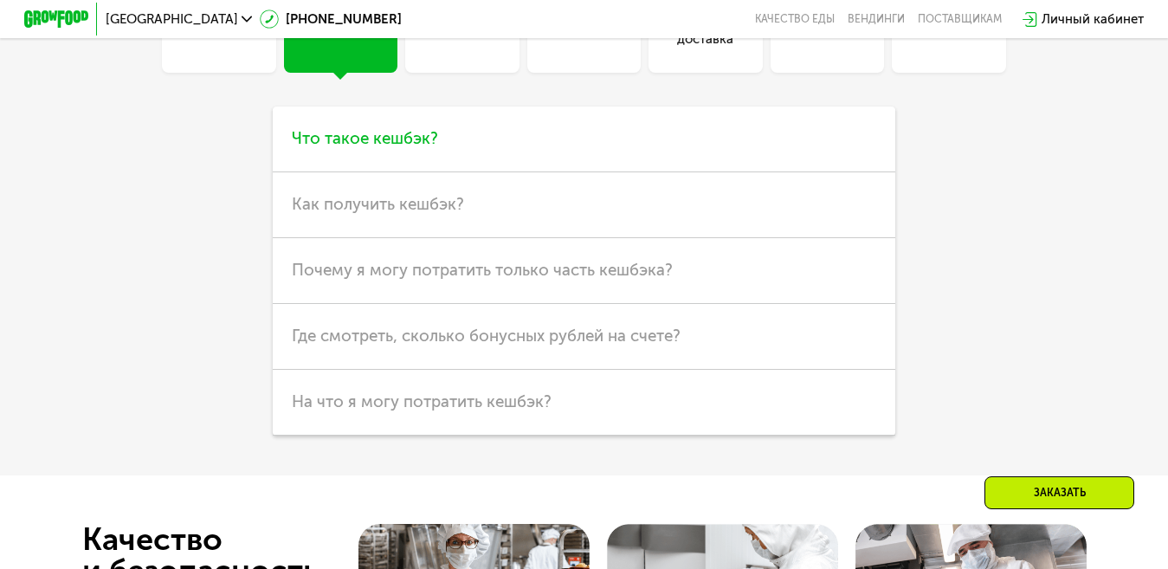
click at [444, 172] on h3 "Что такое кешбэк?" at bounding box center [584, 140] width 623 height 66
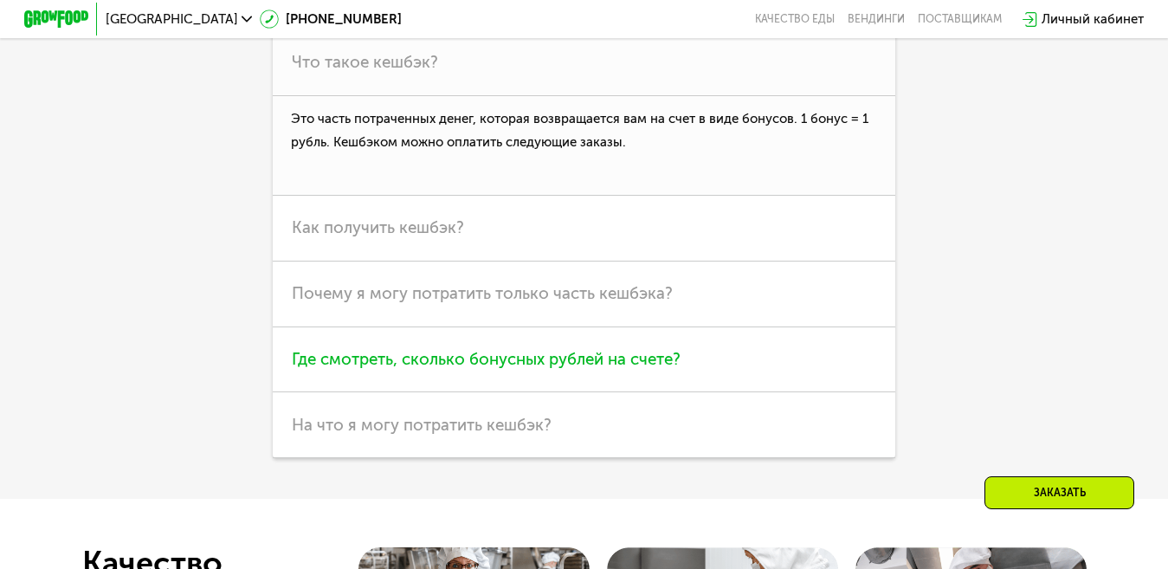
scroll to position [4639, 0]
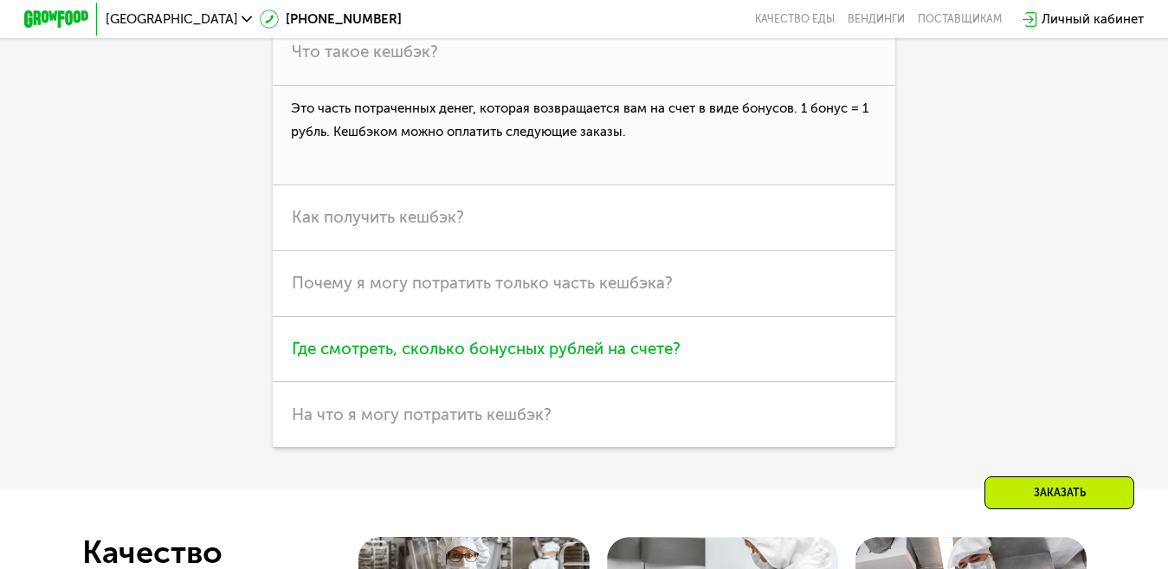
click at [721, 381] on h3 "Где смотреть, сколько бонусных рублей на счете?" at bounding box center [584, 350] width 623 height 66
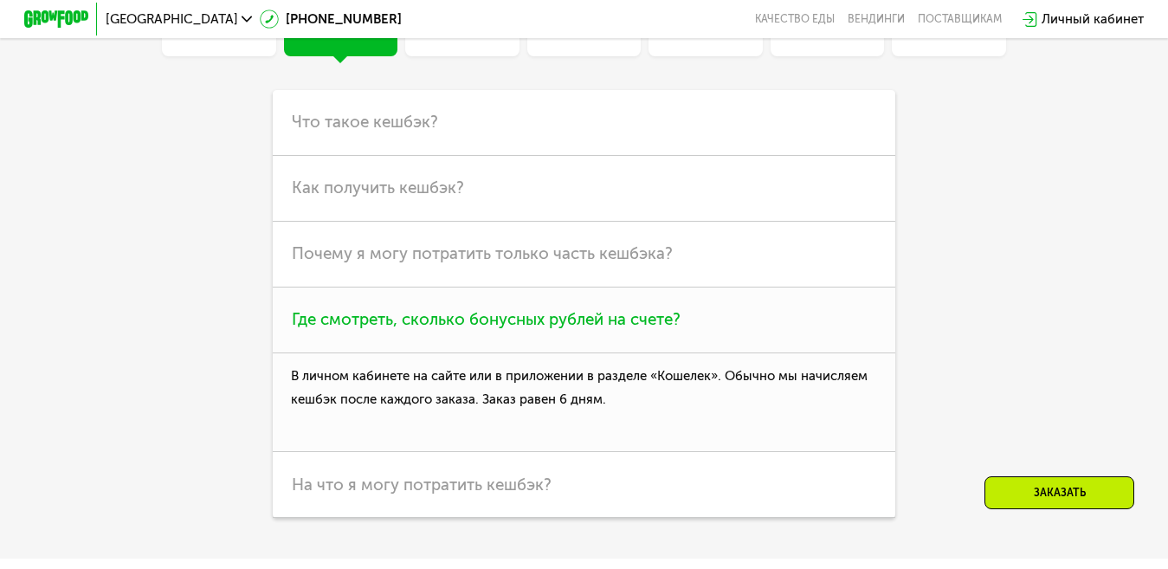
scroll to position [4293, 0]
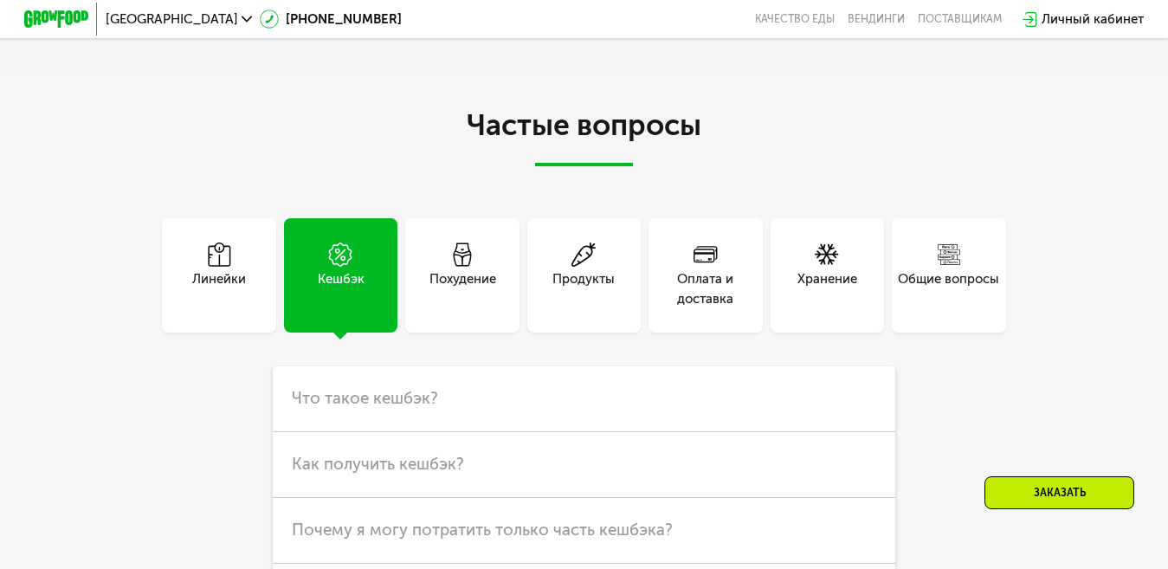
click at [214, 267] on icon at bounding box center [219, 254] width 24 height 24
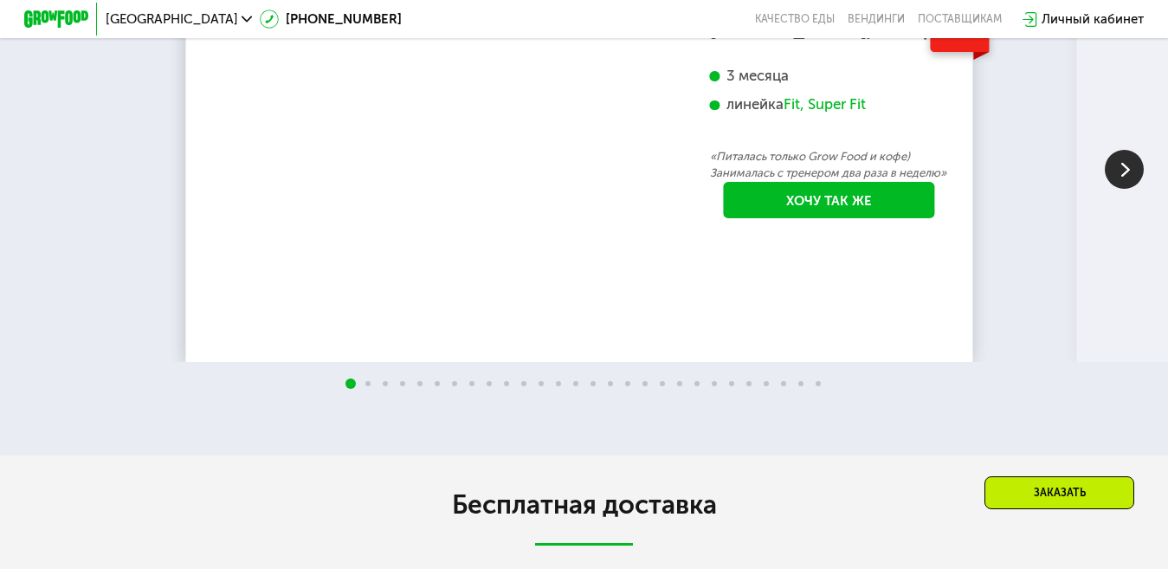
scroll to position [3167, 0]
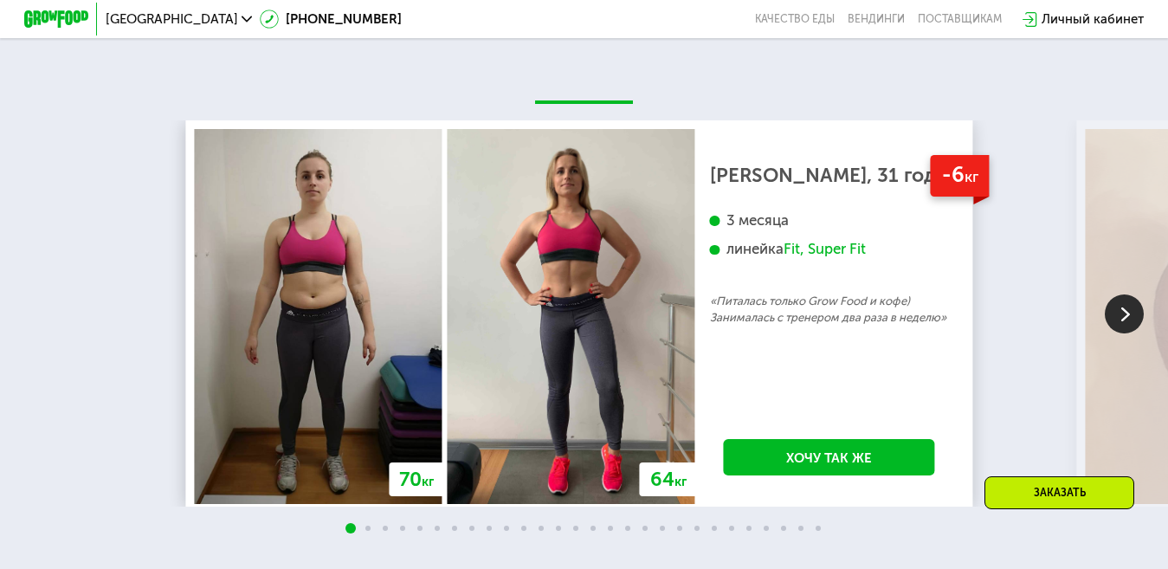
click at [1122, 322] on img at bounding box center [1124, 313] width 39 height 39
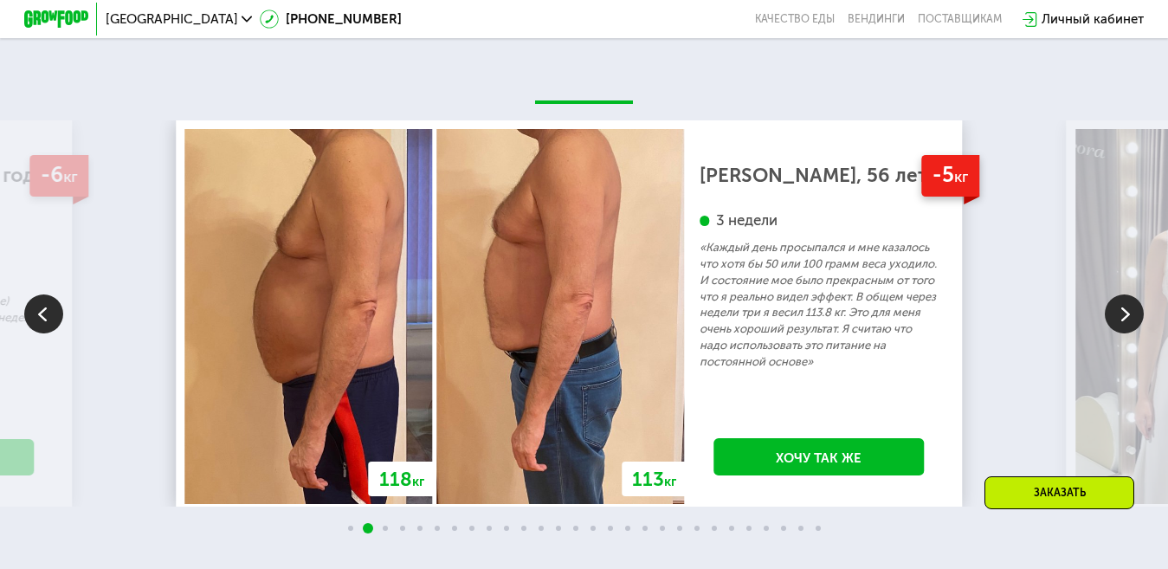
click at [1122, 322] on img at bounding box center [1124, 313] width 39 height 39
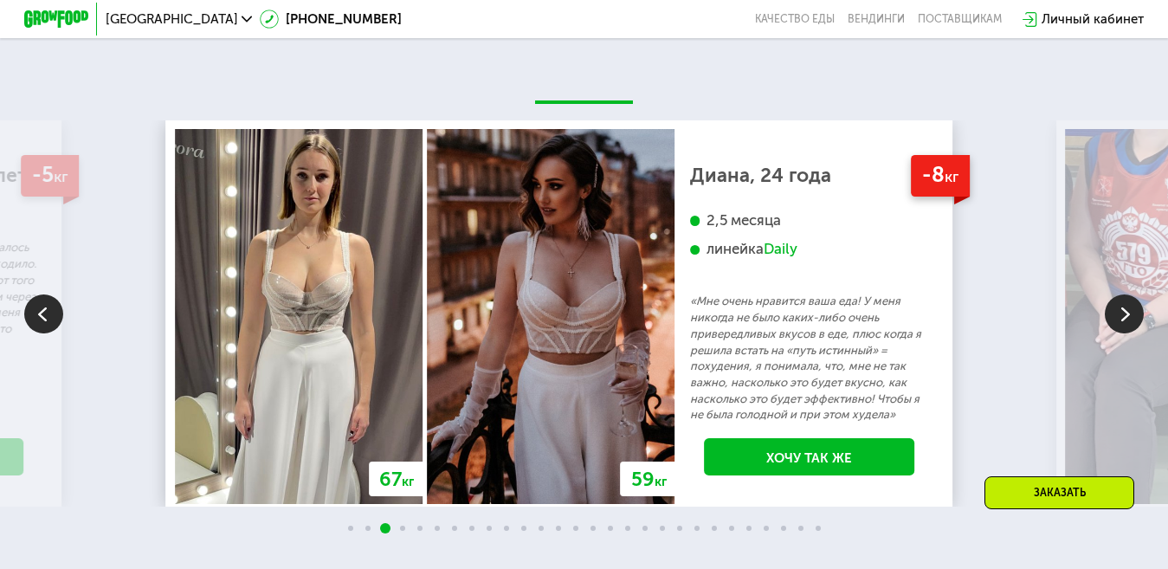
click at [1127, 320] on img at bounding box center [1124, 313] width 39 height 39
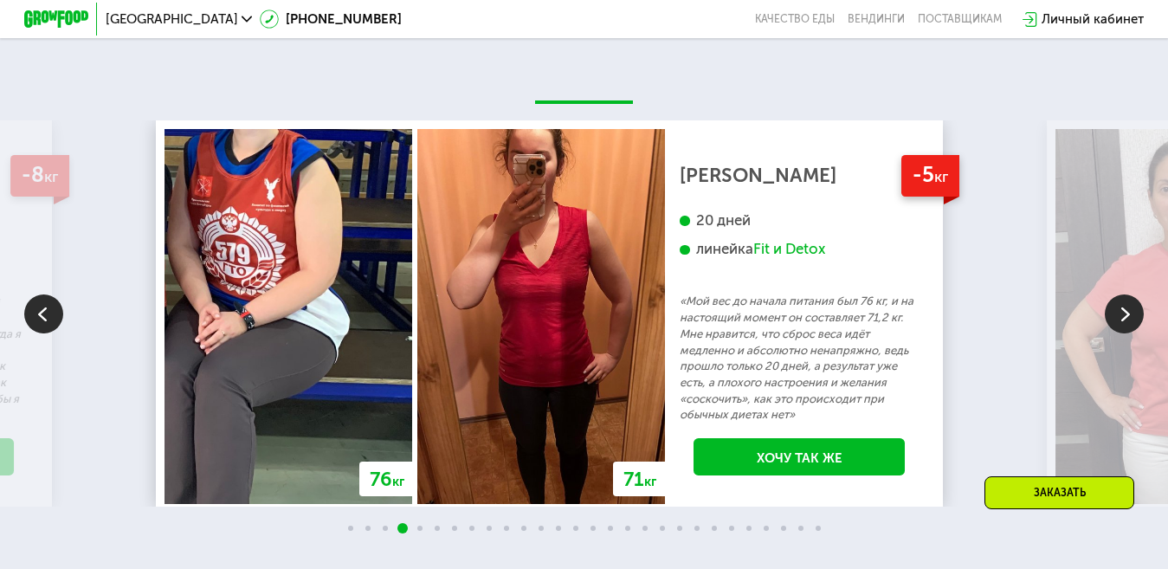
click at [1128, 318] on img at bounding box center [1124, 313] width 39 height 39
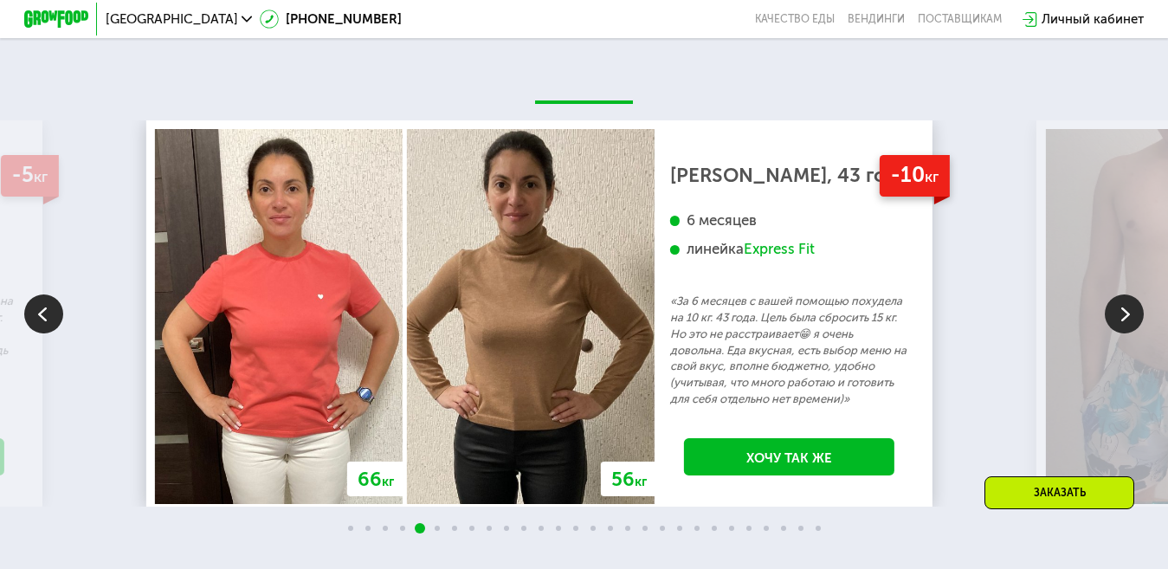
click at [1128, 318] on img at bounding box center [1124, 313] width 39 height 39
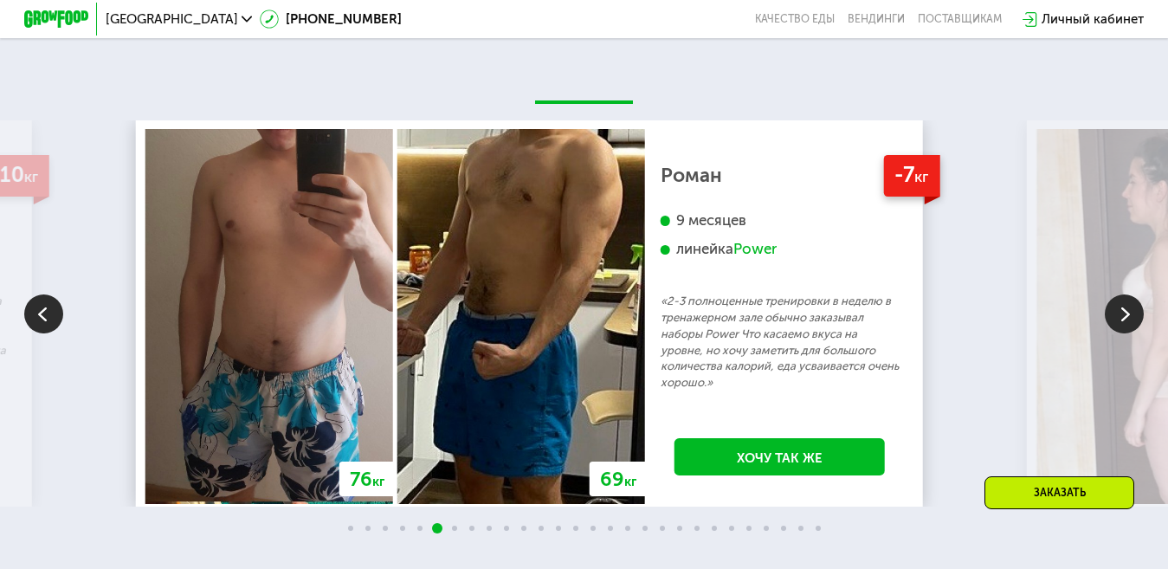
click at [1128, 318] on img at bounding box center [1124, 313] width 39 height 39
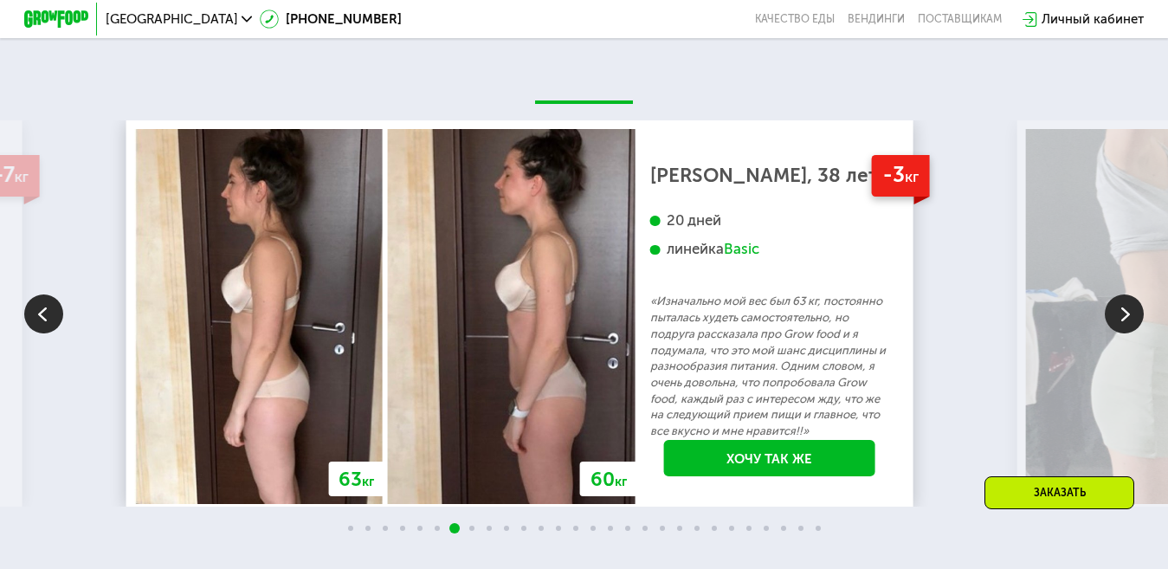
click at [1147, 323] on img at bounding box center [1150, 316] width 248 height 375
click at [1122, 328] on img at bounding box center [1124, 313] width 39 height 39
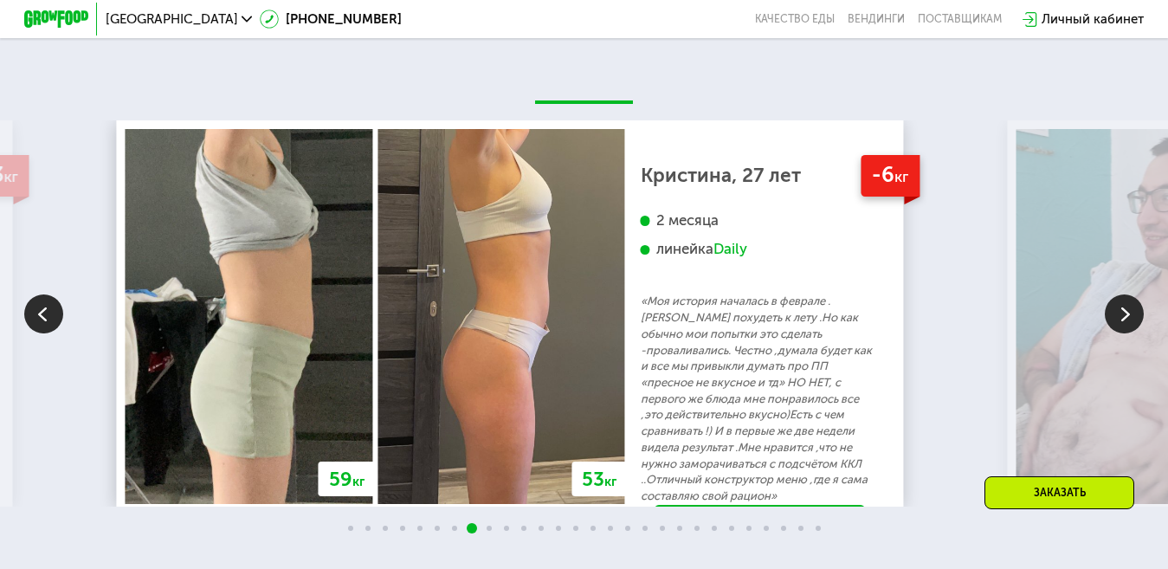
click at [1121, 328] on img at bounding box center [1124, 313] width 39 height 39
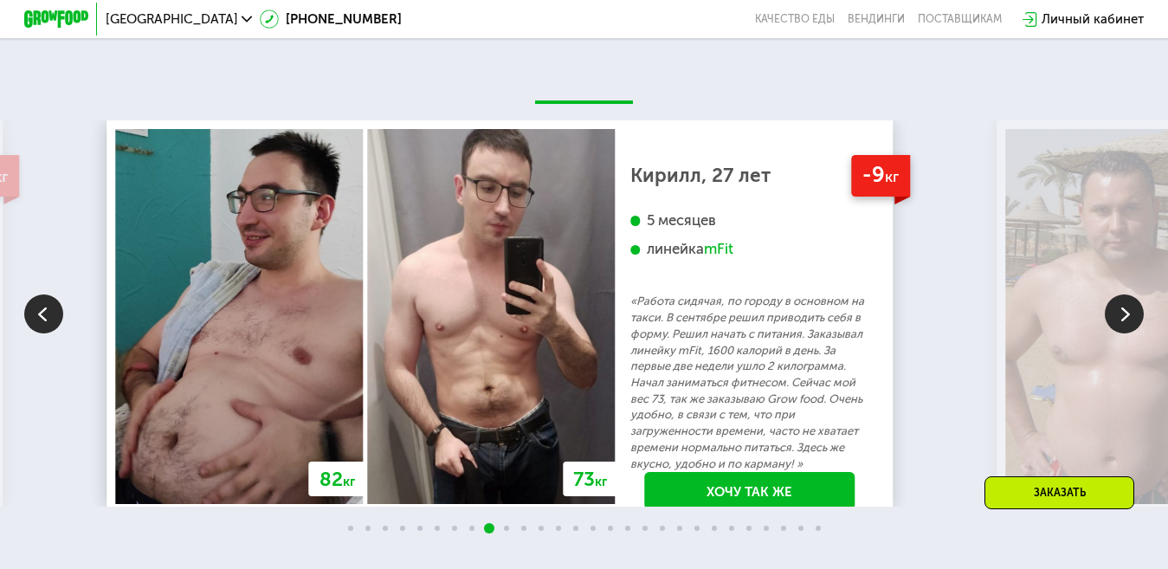
click at [1121, 328] on img at bounding box center [1124, 313] width 39 height 39
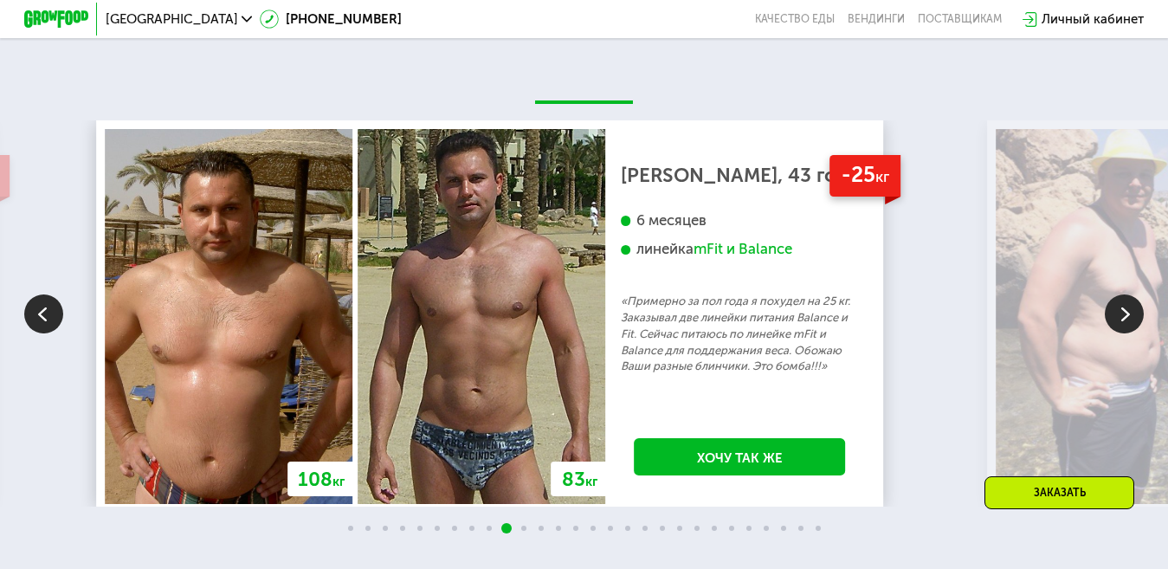
click at [1121, 326] on img at bounding box center [1124, 313] width 39 height 39
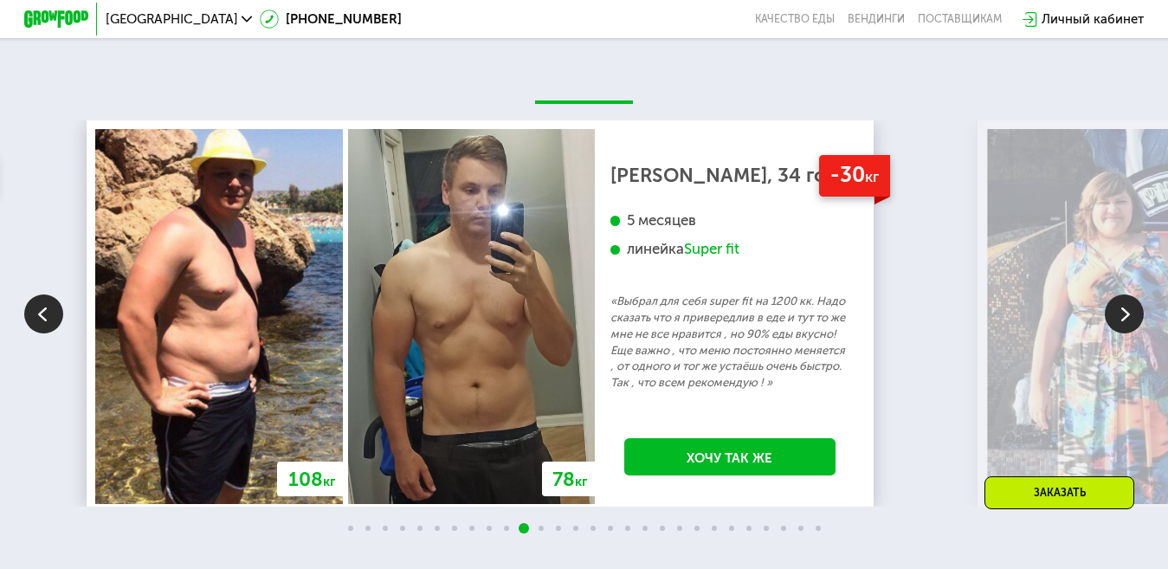
click at [1121, 326] on img at bounding box center [1124, 313] width 39 height 39
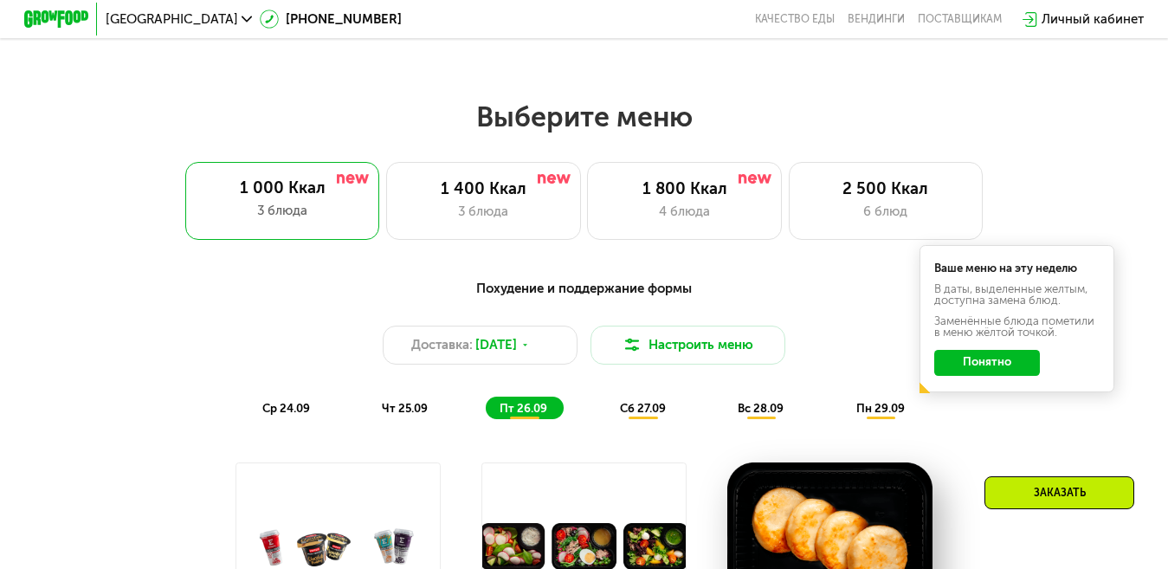
scroll to position [1002, 0]
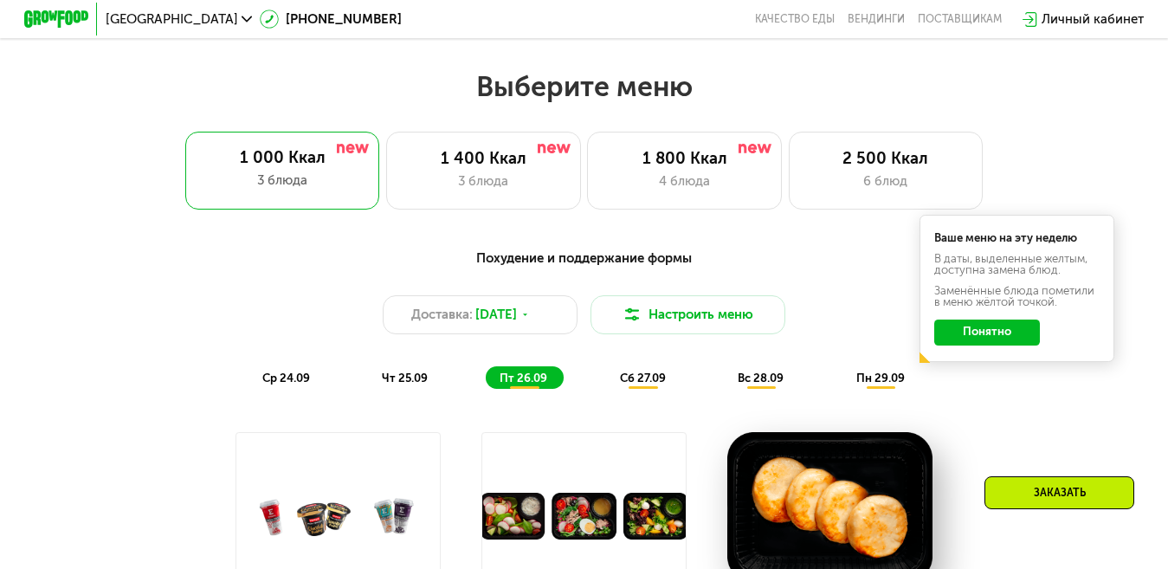
click at [518, 384] on span "пт 26.09" at bounding box center [524, 378] width 48 height 13
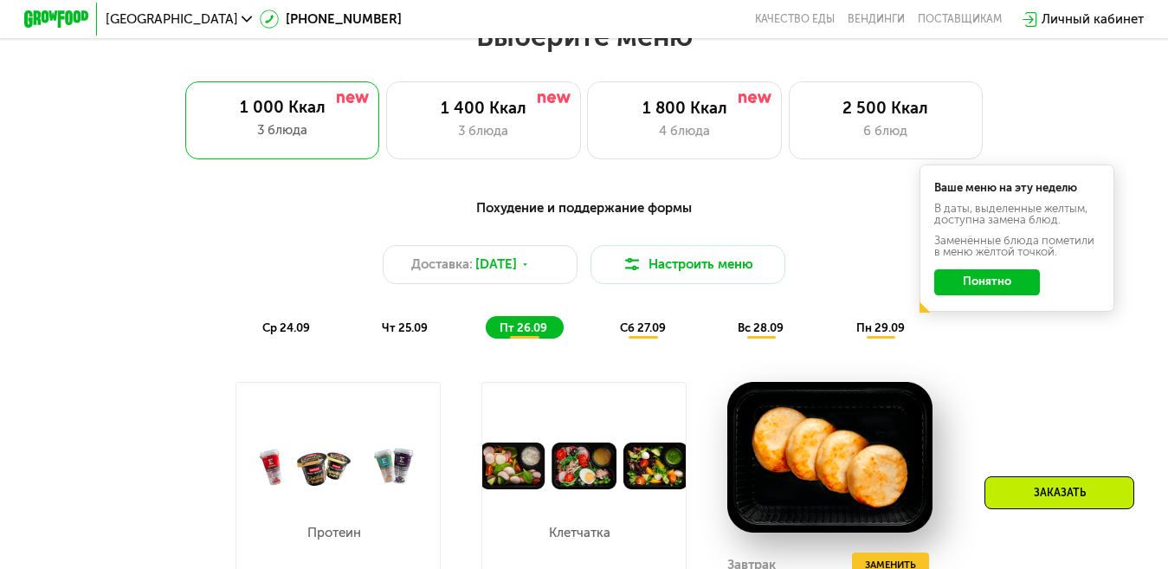
scroll to position [1262, 0]
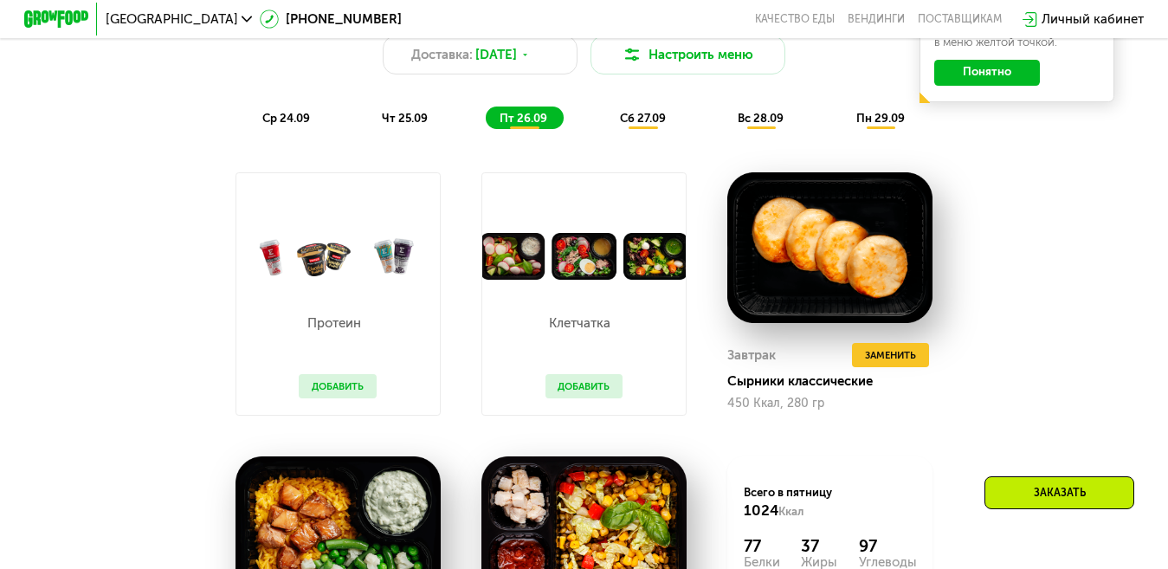
click at [518, 275] on img at bounding box center [584, 257] width 204 height 48
click at [606, 278] on img at bounding box center [584, 257] width 204 height 48
click at [648, 124] on span "сб 27.09" at bounding box center [643, 118] width 46 height 13
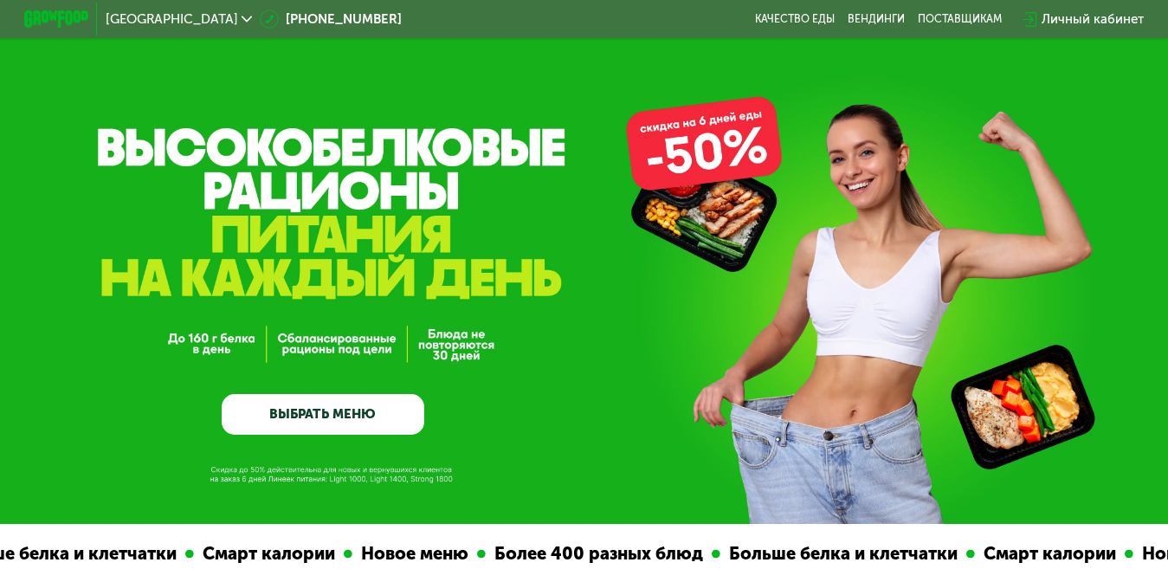
scroll to position [0, 0]
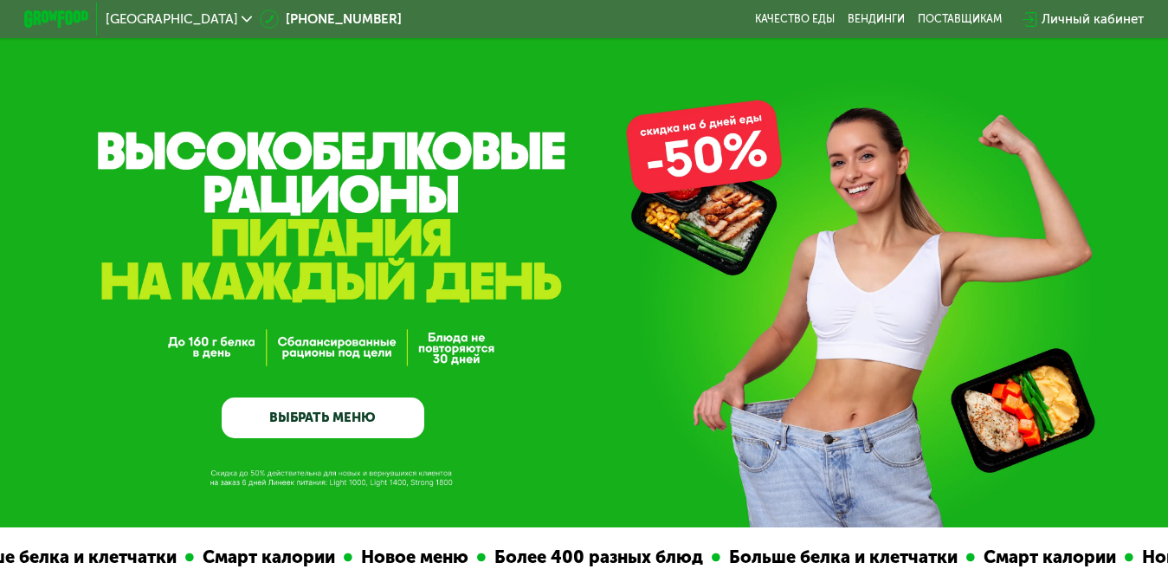
click at [311, 427] on link "ВЫБРАТЬ МЕНЮ" at bounding box center [323, 417] width 202 height 41
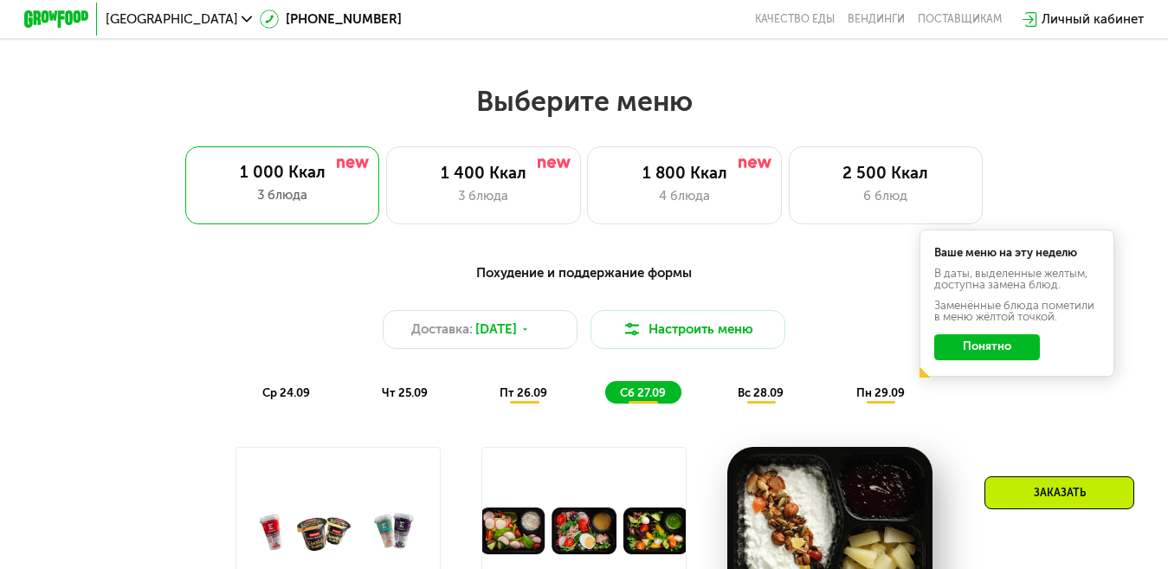
scroll to position [1039, 0]
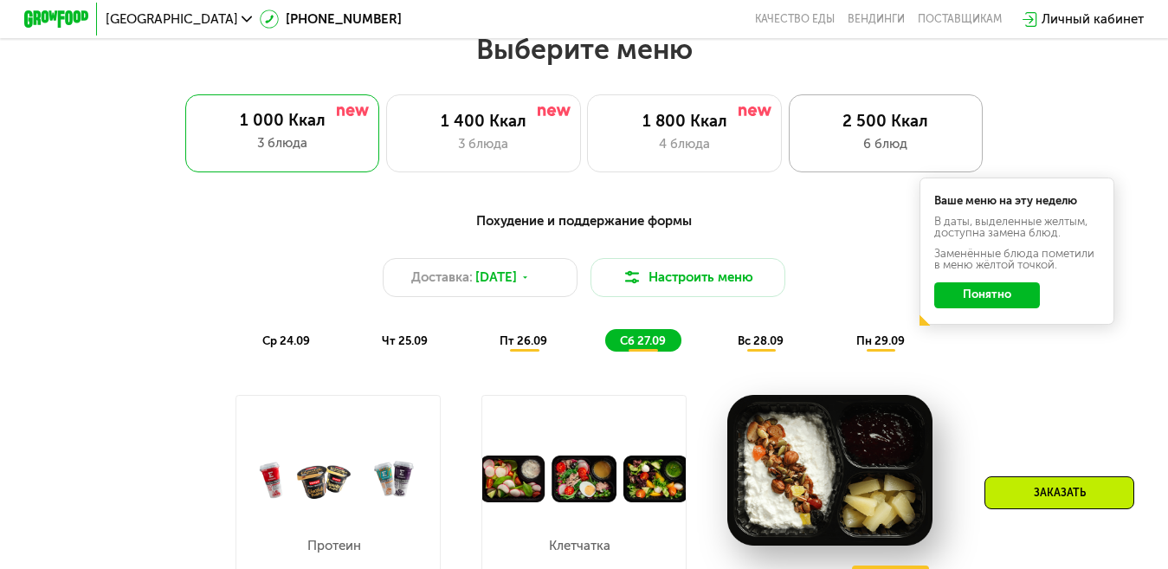
click at [829, 127] on div "2 500 Ккал" at bounding box center [885, 121] width 160 height 19
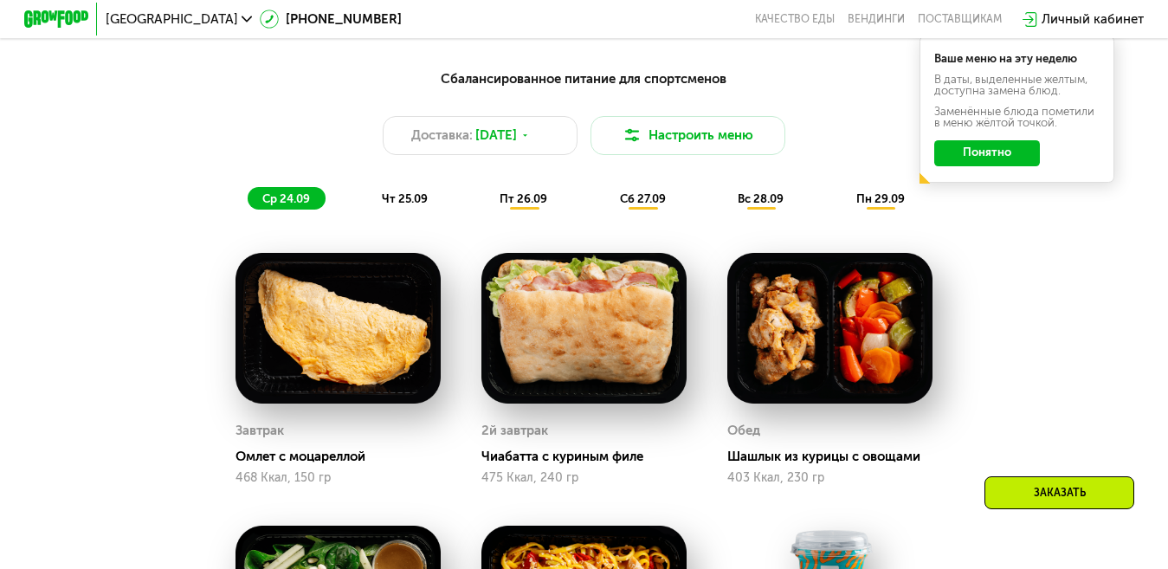
scroll to position [1212, 0]
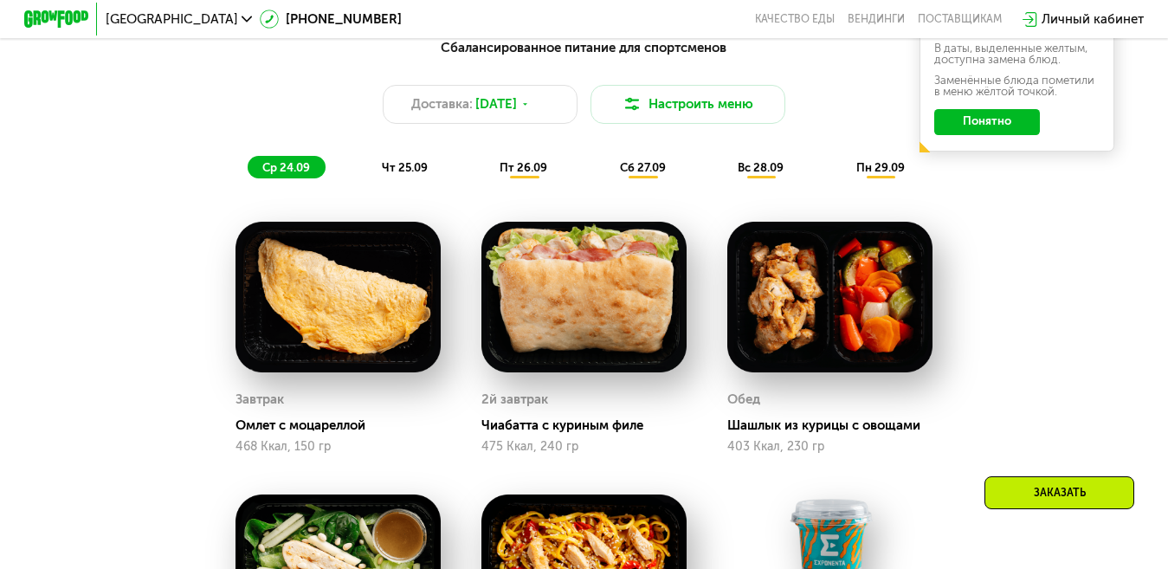
click at [402, 173] on span "чт 25.09" at bounding box center [405, 167] width 46 height 13
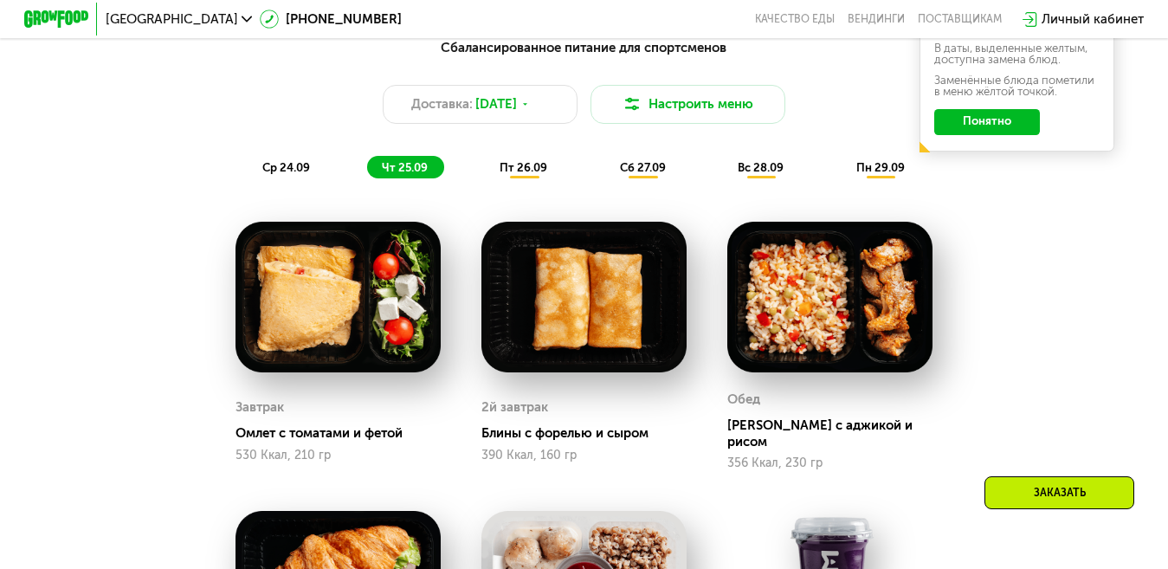
click at [528, 174] on span "пт 26.09" at bounding box center [524, 167] width 48 height 13
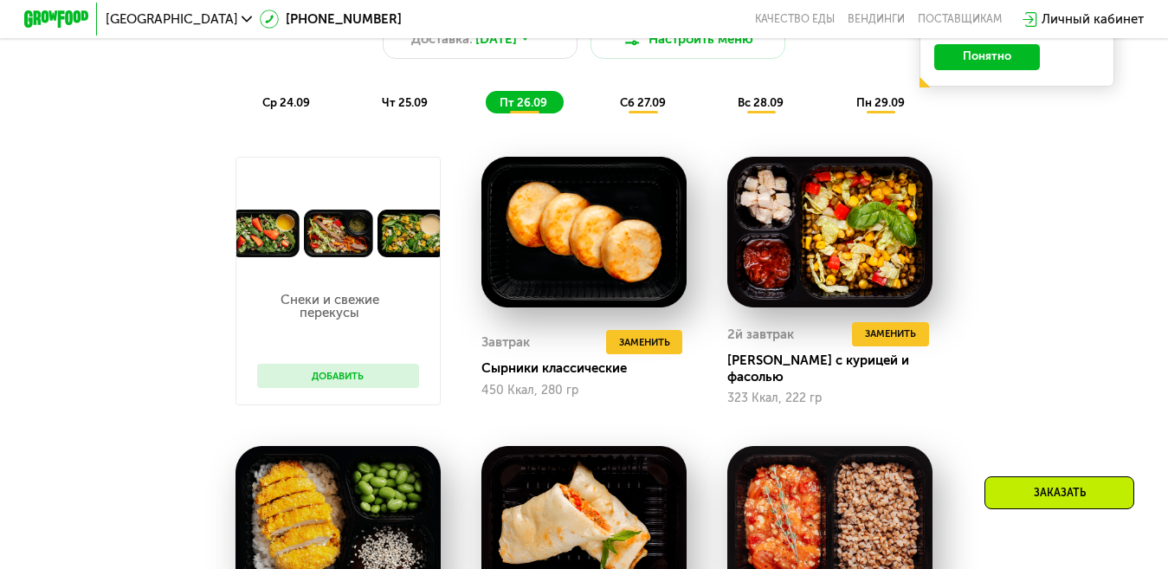
scroll to position [1126, 0]
